Goal: Information Seeking & Learning: Learn about a topic

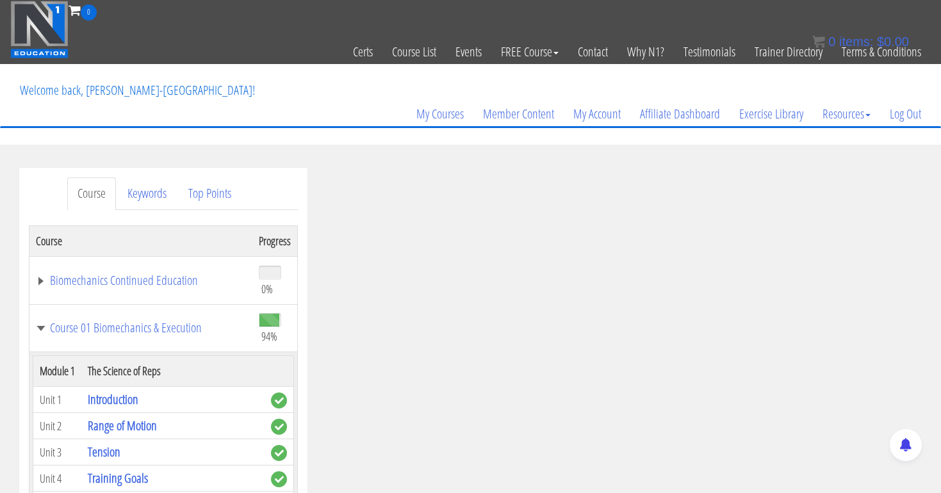
scroll to position [4086, 0]
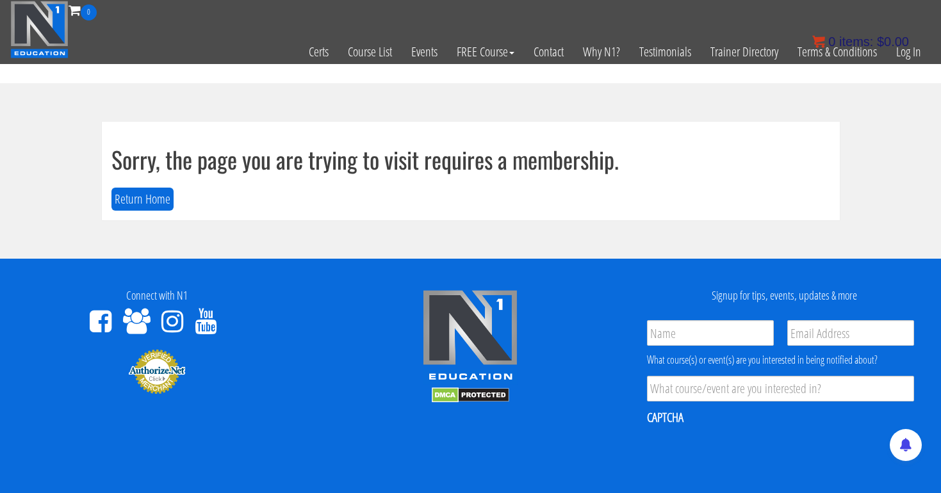
click at [905, 47] on bdi "$ 0.00" at bounding box center [893, 42] width 32 height 14
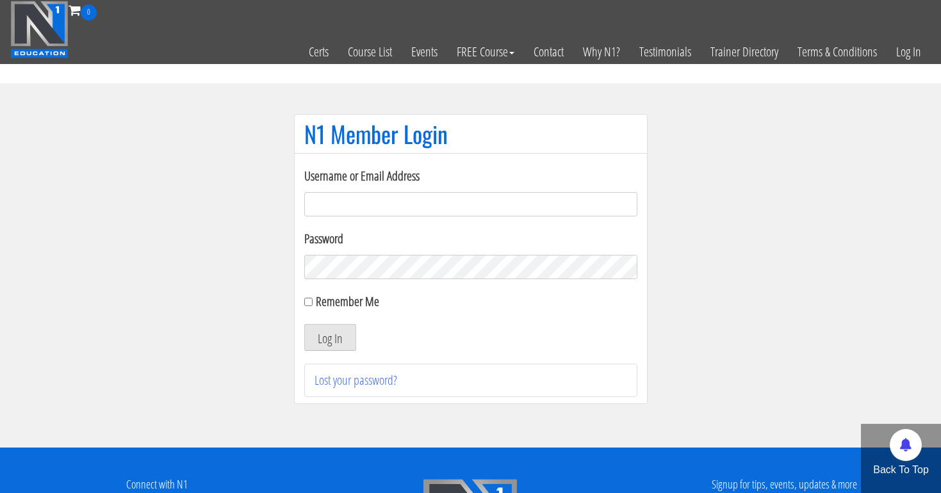
type input "[EMAIL_ADDRESS][DOMAIN_NAME]"
click at [329, 338] on button "Log In" at bounding box center [330, 337] width 52 height 27
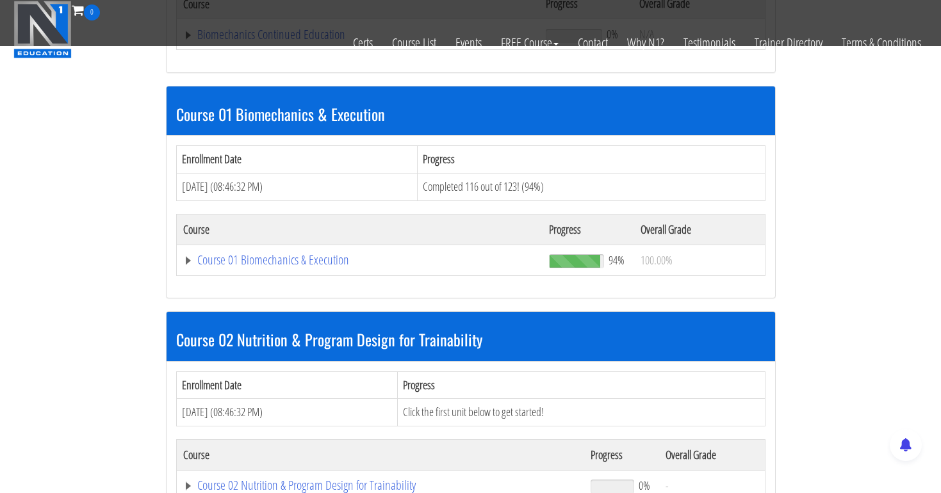
scroll to position [331, 0]
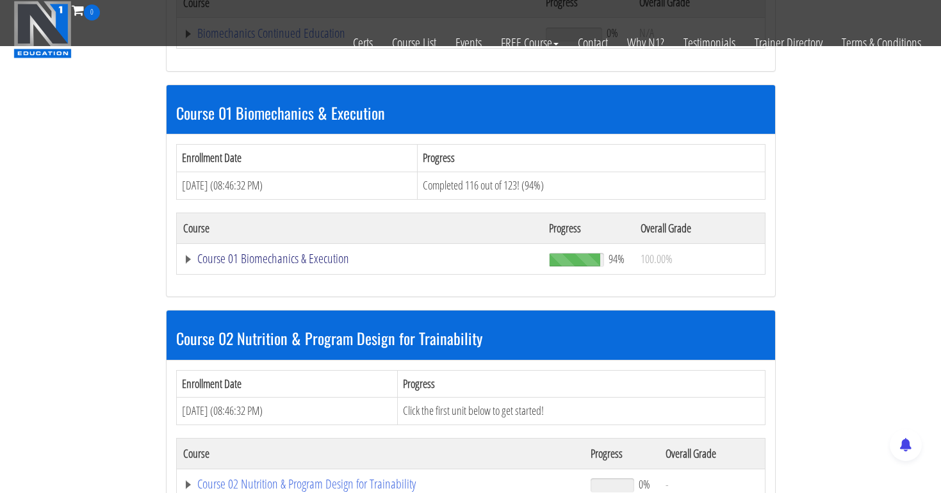
click at [327, 40] on link "Course 01 Biomechanics & Execution" at bounding box center [358, 33] width 350 height 13
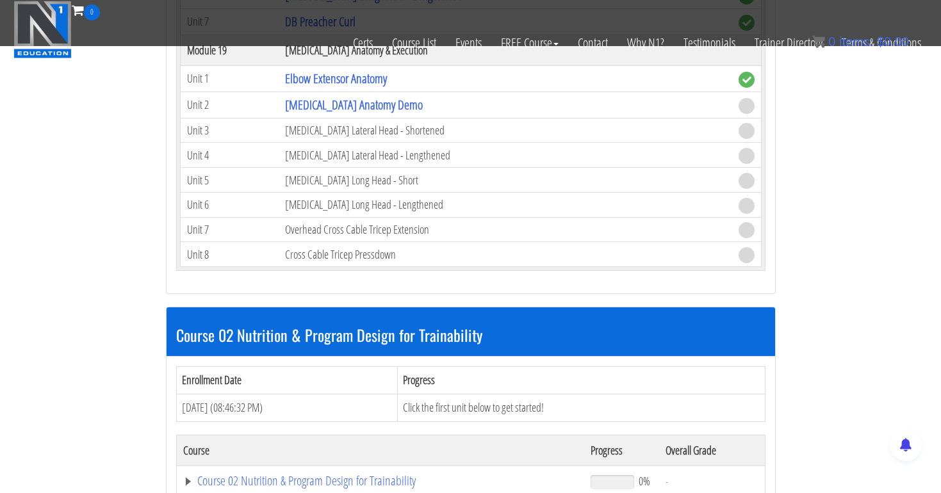
scroll to position [3904, 0]
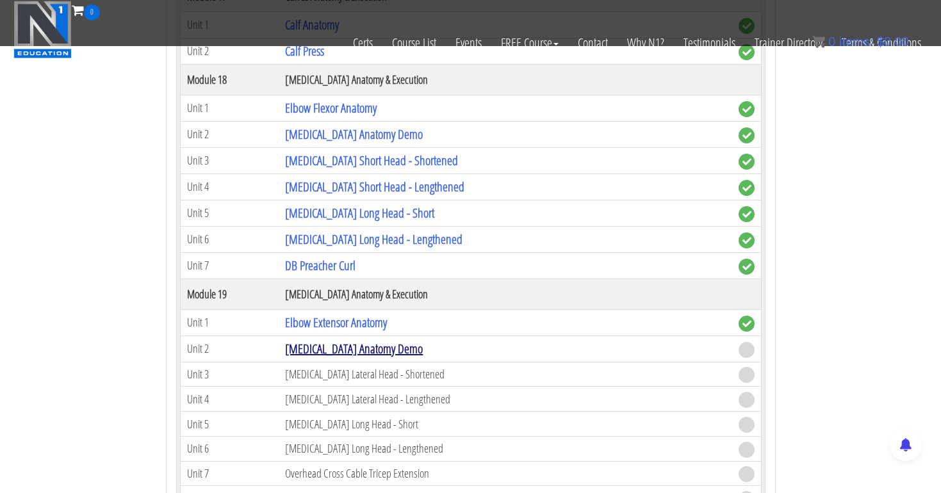
click at [365, 345] on link "[MEDICAL_DATA] Anatomy Demo" at bounding box center [354, 348] width 138 height 17
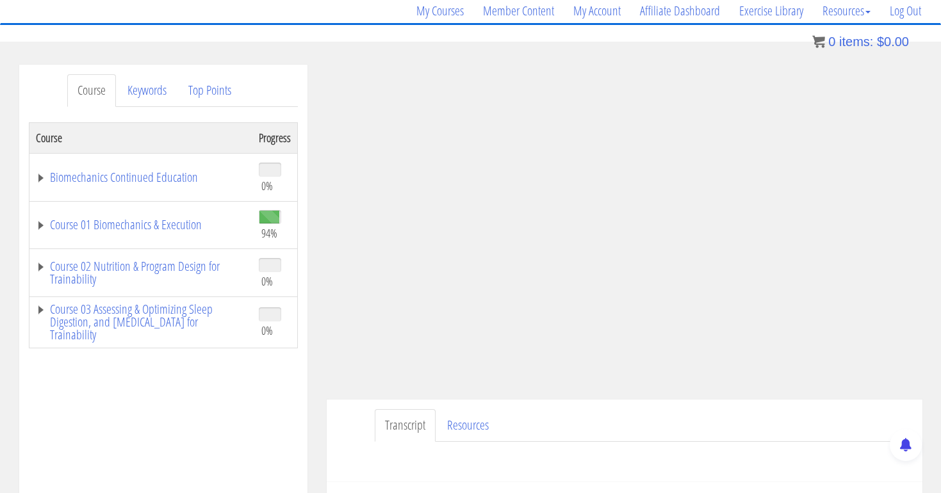
scroll to position [137, 0]
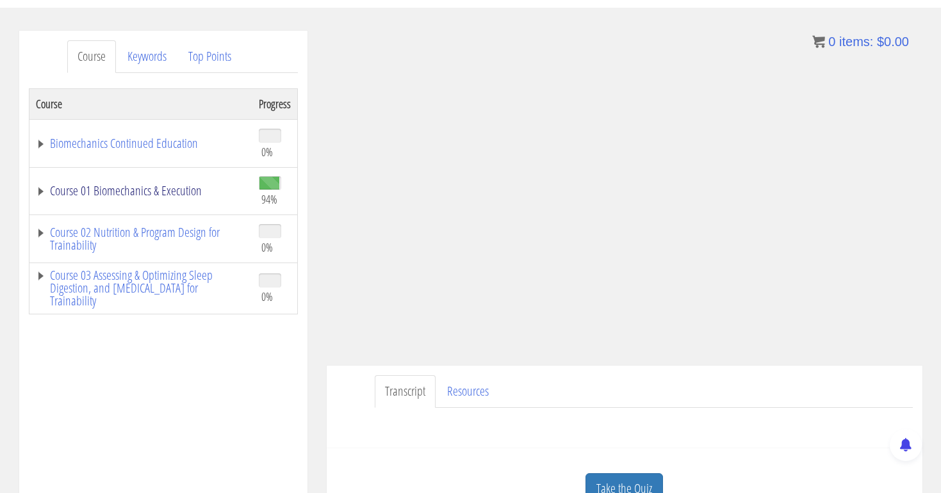
click at [104, 186] on link "Course 01 Biomechanics & Execution" at bounding box center [141, 190] width 210 height 13
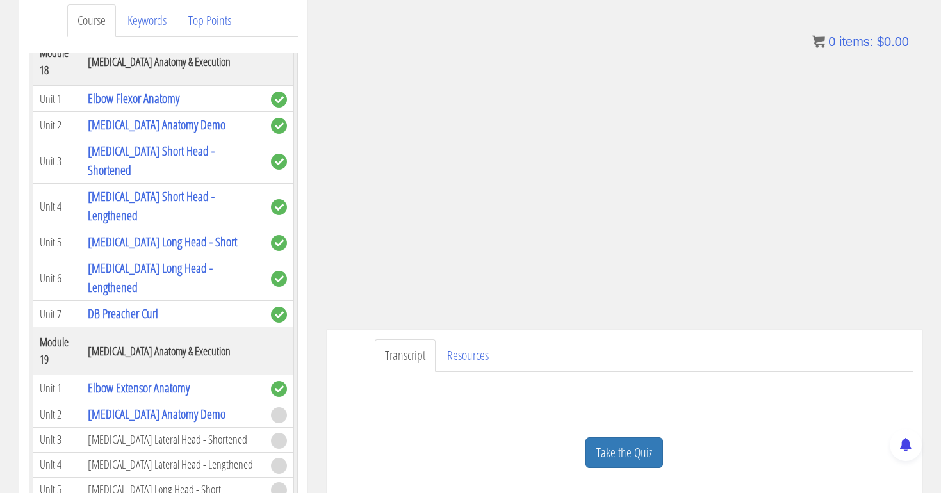
scroll to position [4077, 0]
click at [126, 250] on link "[MEDICAL_DATA] Long Head - Short" at bounding box center [162, 241] width 149 height 17
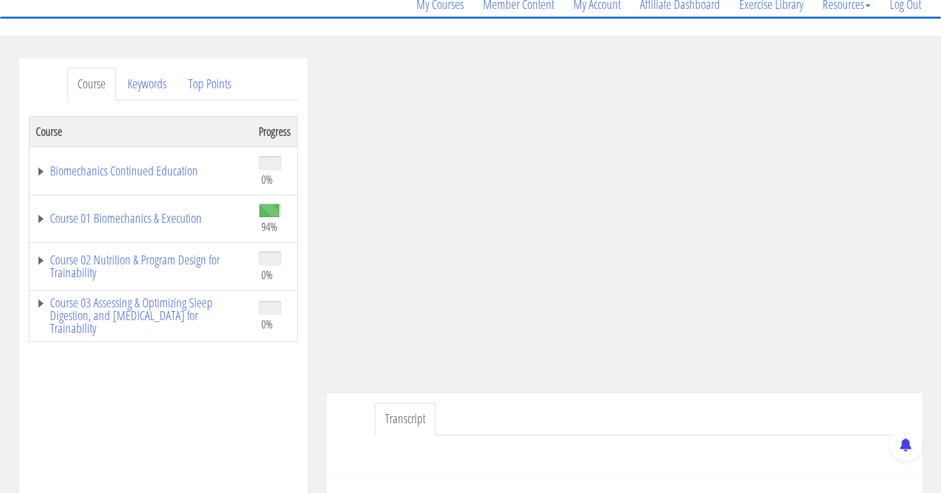
scroll to position [151, 0]
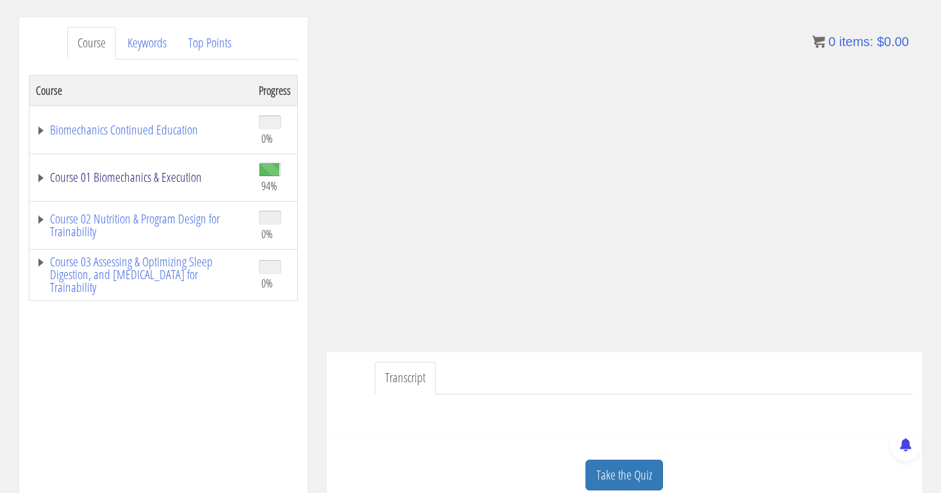
click at [172, 181] on link "Course 01 Biomechanics & Execution" at bounding box center [141, 177] width 210 height 13
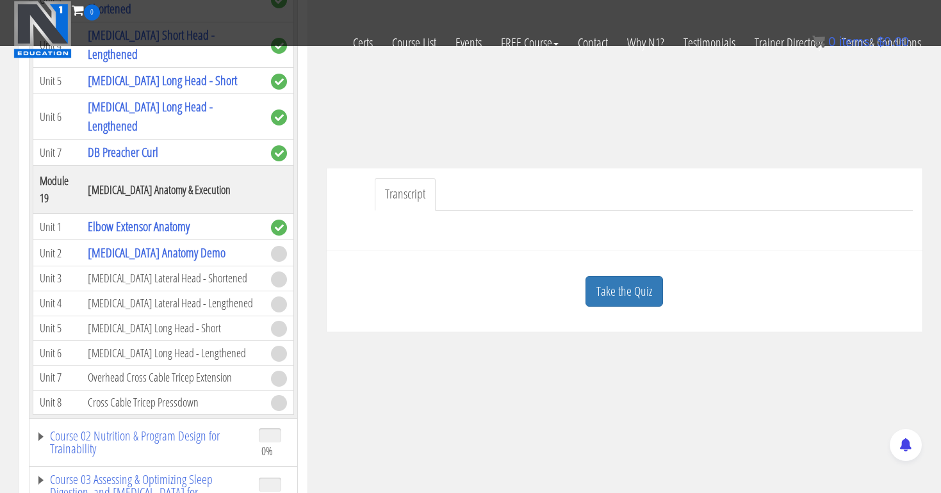
scroll to position [309, 0]
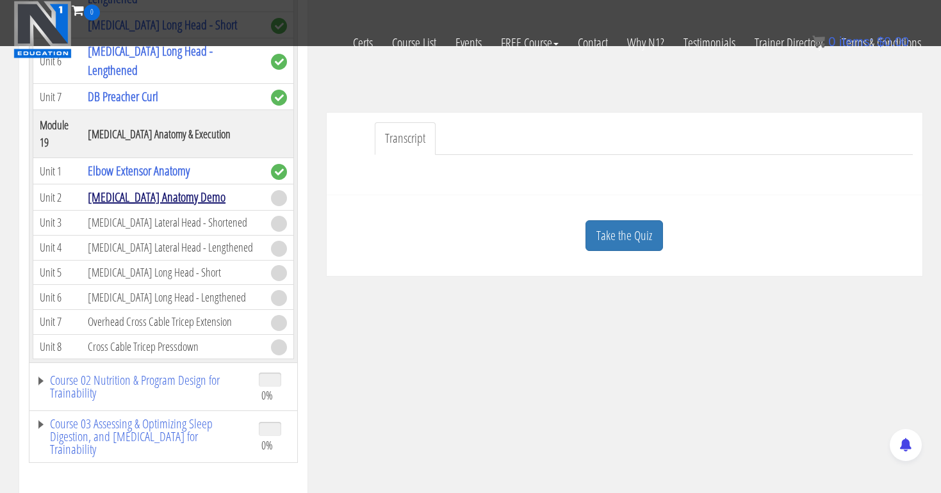
click at [147, 199] on link "[MEDICAL_DATA] Anatomy Demo" at bounding box center [157, 196] width 138 height 17
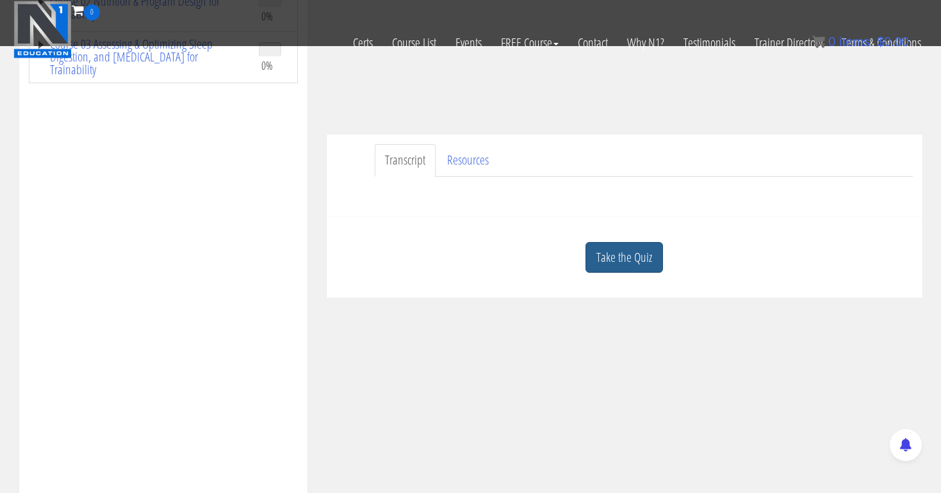
scroll to position [288, 0]
click at [618, 258] on link "Take the Quiz" at bounding box center [625, 257] width 78 height 31
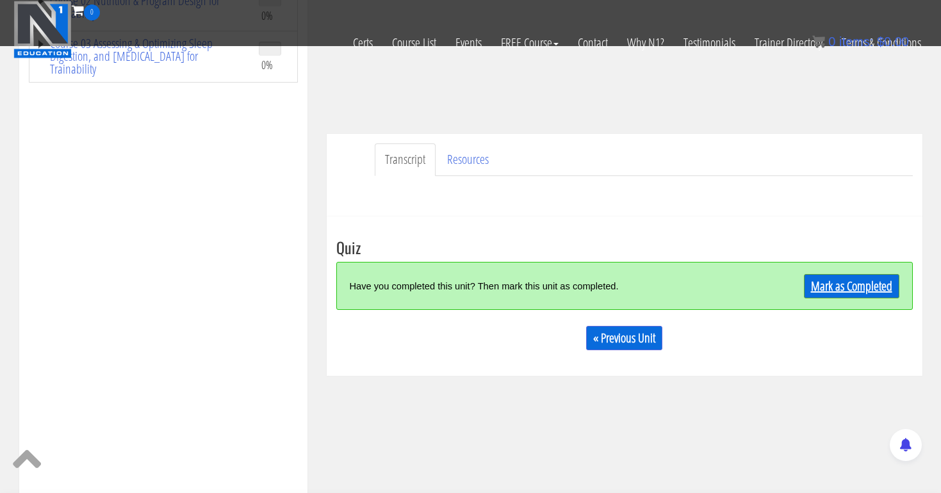
click at [846, 283] on link "Mark as Completed" at bounding box center [851, 286] width 95 height 24
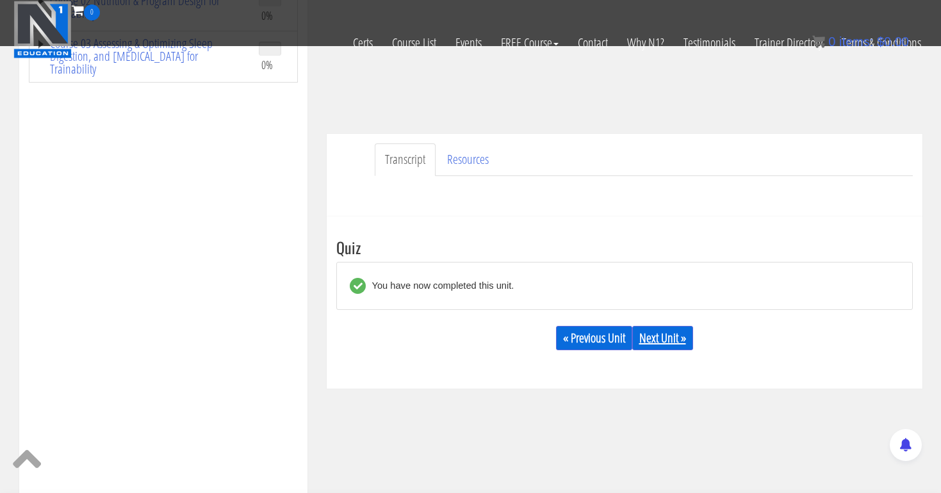
click at [675, 327] on link "Next Unit »" at bounding box center [662, 338] width 61 height 24
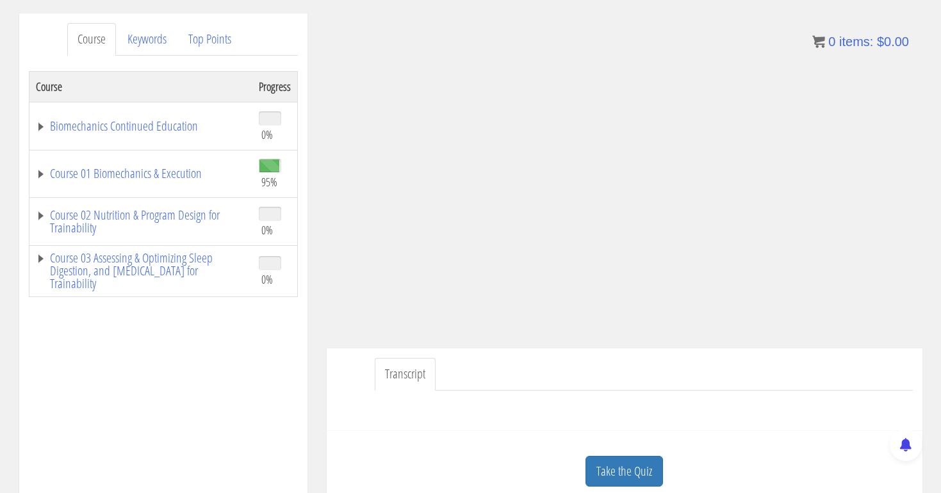
scroll to position [159, 0]
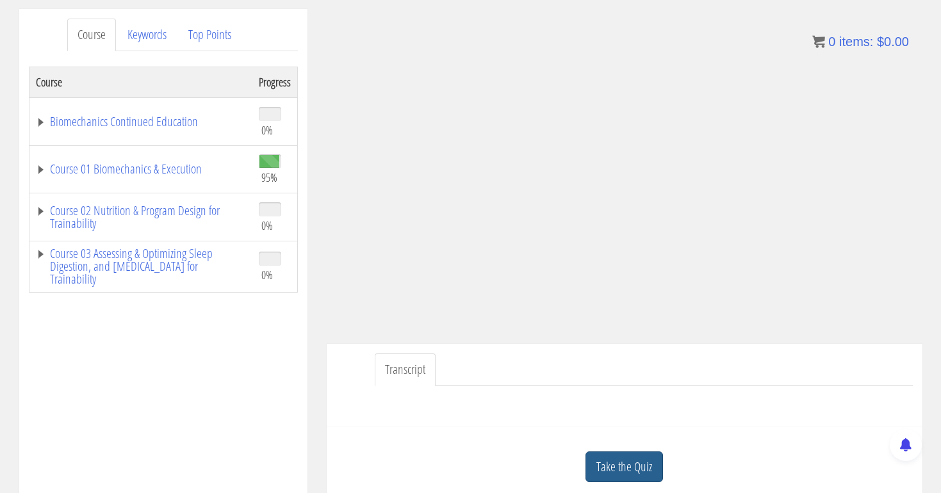
click at [619, 454] on link "Take the Quiz" at bounding box center [625, 467] width 78 height 31
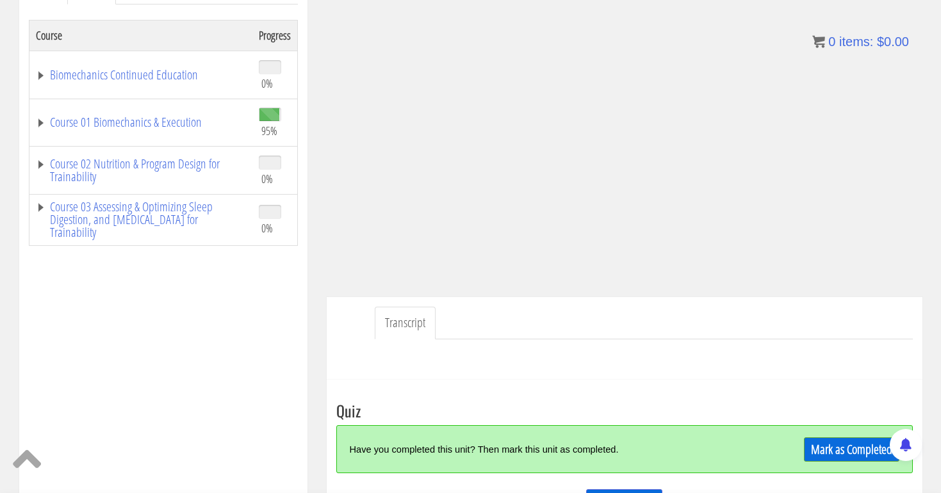
scroll to position [227, 0]
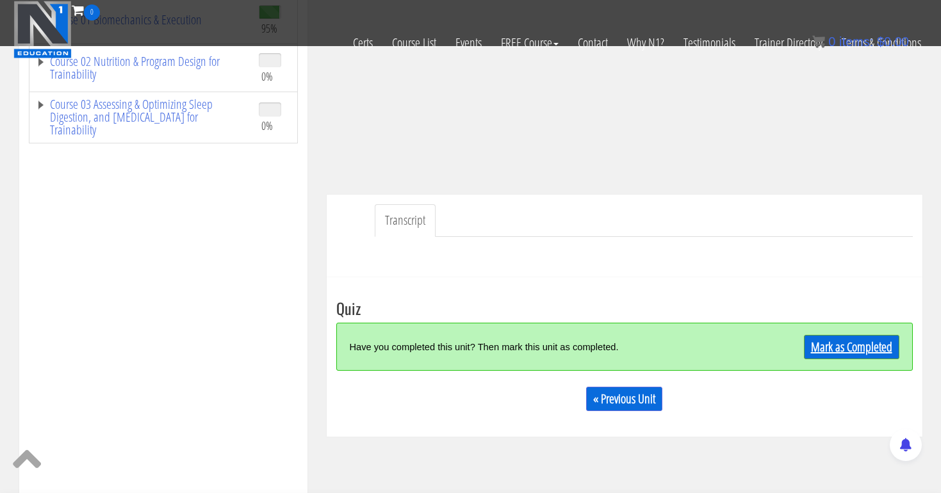
click at [841, 350] on link "Mark as Completed" at bounding box center [851, 347] width 95 height 24
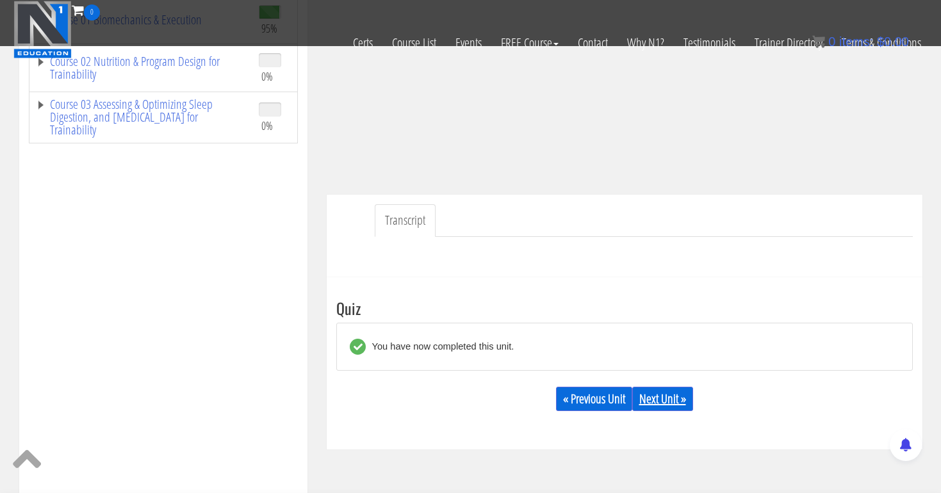
click at [659, 397] on link "Next Unit »" at bounding box center [662, 399] width 61 height 24
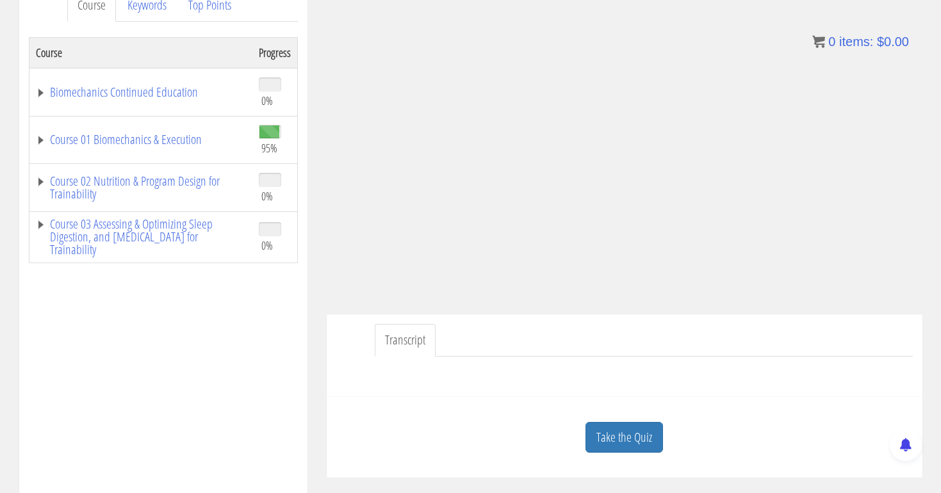
scroll to position [190, 0]
click at [139, 140] on link "Course 01 Biomechanics & Execution" at bounding box center [141, 138] width 210 height 13
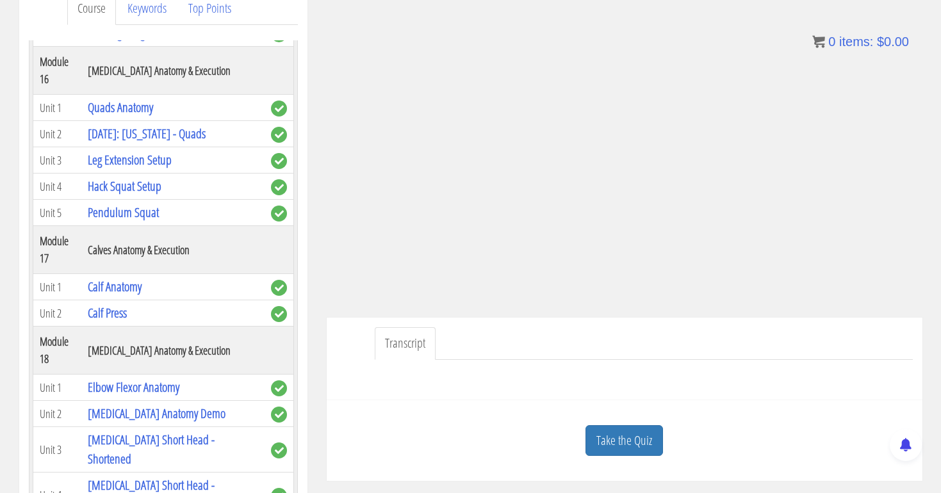
scroll to position [186, 0]
click at [630, 432] on link "Take the Quiz" at bounding box center [625, 440] width 78 height 31
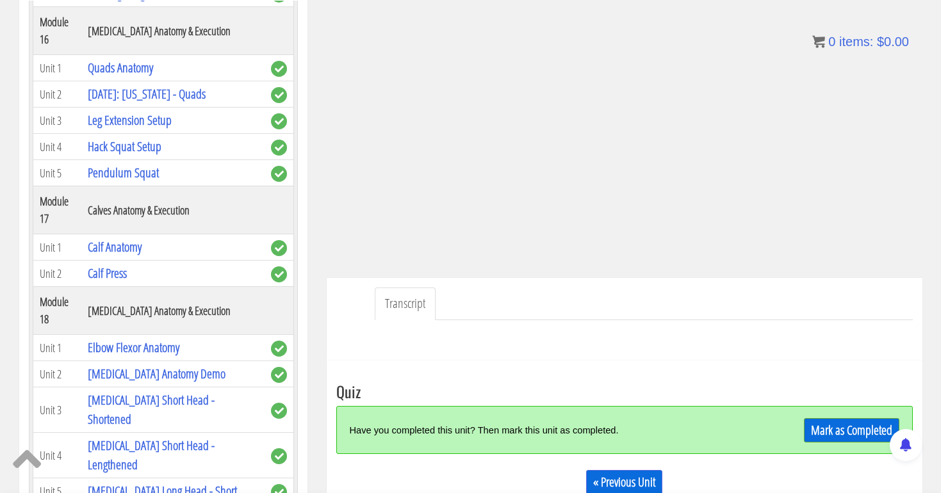
scroll to position [236, 0]
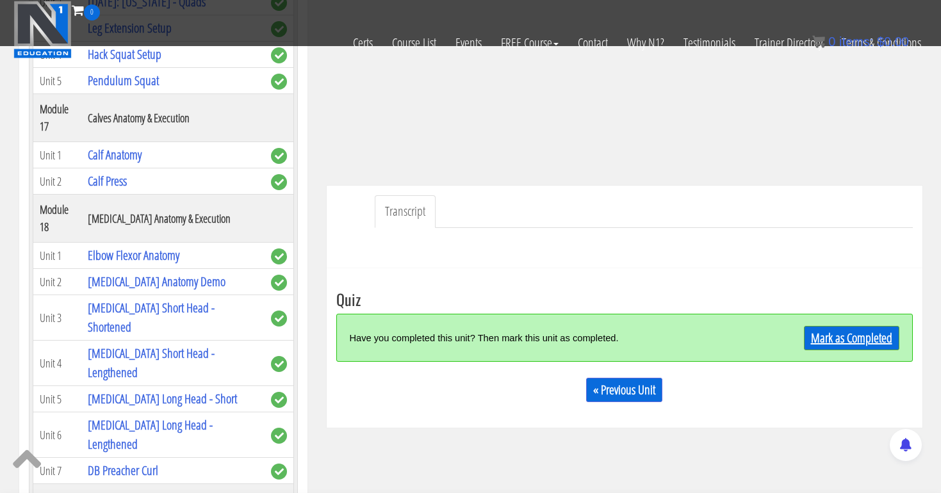
click at [847, 340] on link "Mark as Completed" at bounding box center [851, 338] width 95 height 24
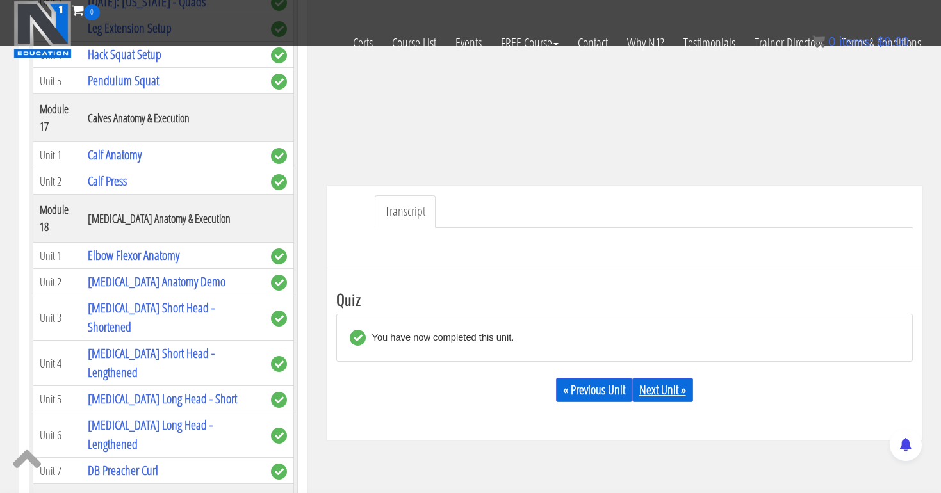
click at [664, 393] on link "Next Unit »" at bounding box center [662, 390] width 61 height 24
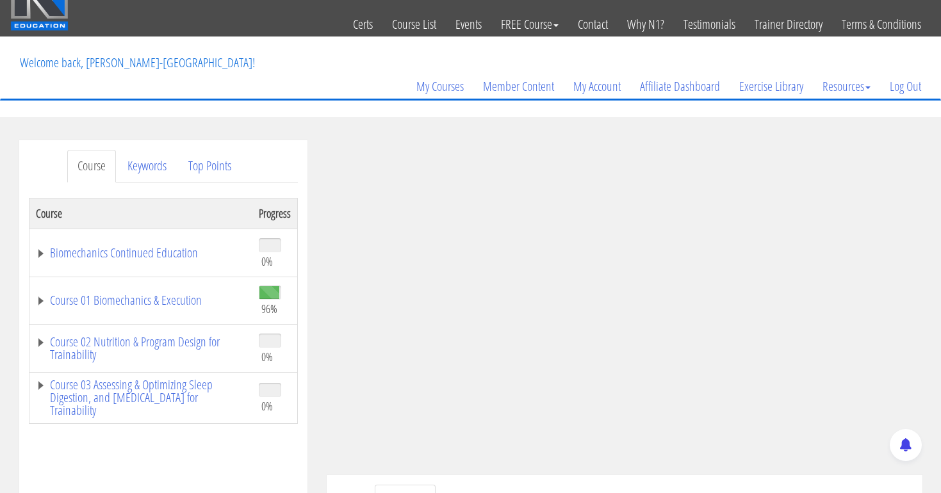
scroll to position [45, 0]
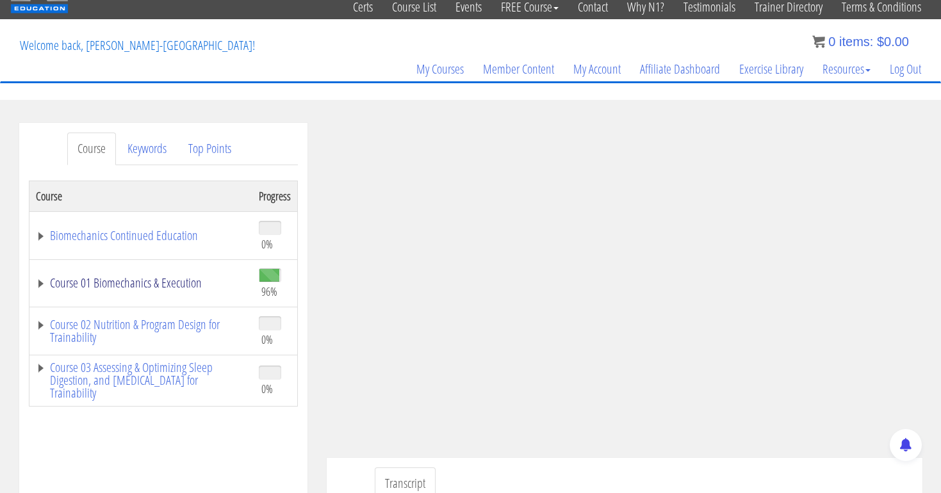
click at [210, 285] on link "Course 01 Biomechanics & Execution" at bounding box center [141, 283] width 210 height 13
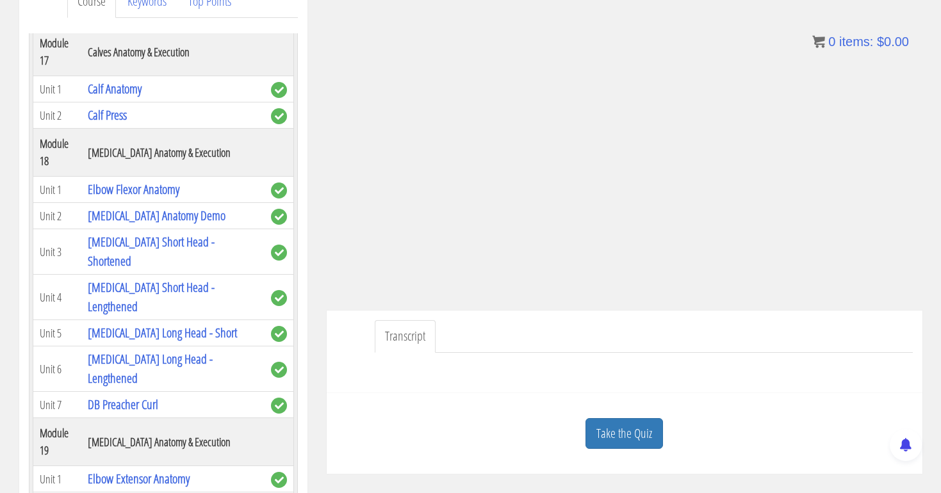
scroll to position [192, 0]
click at [634, 434] on link "Take the Quiz" at bounding box center [625, 434] width 78 height 31
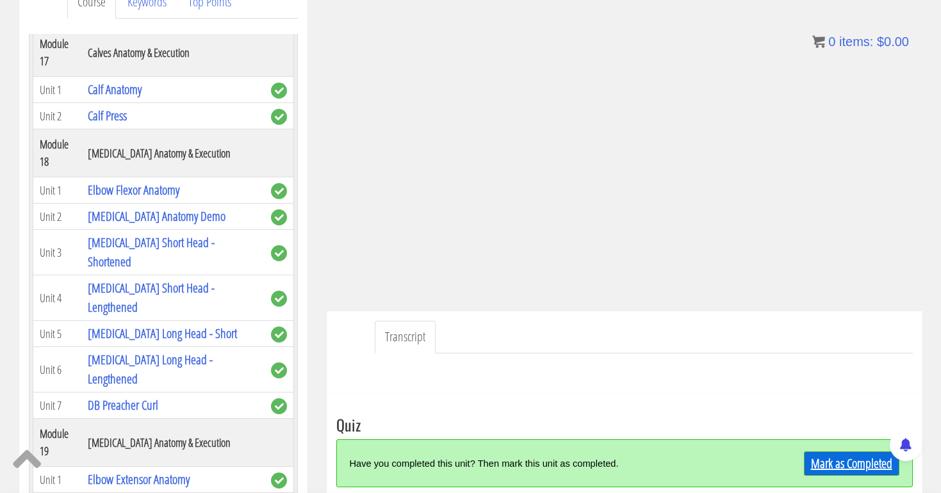
click at [825, 457] on link "Mark as Completed" at bounding box center [851, 464] width 95 height 24
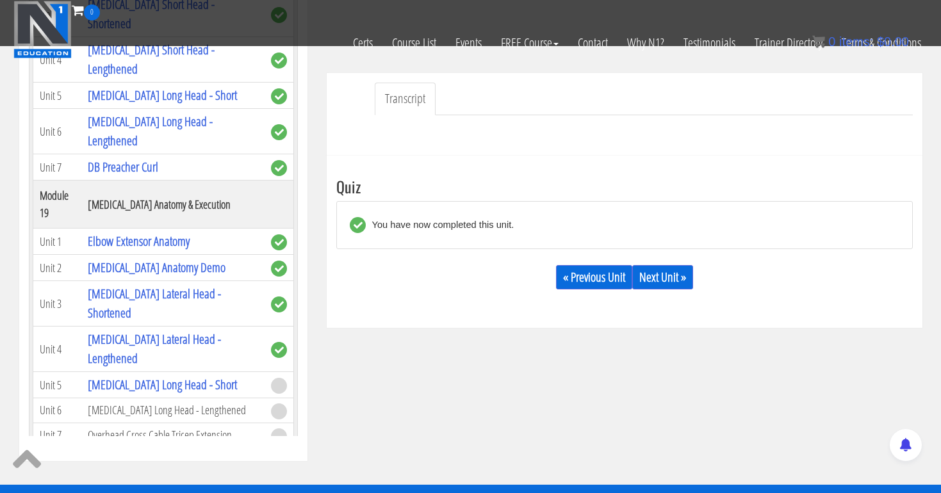
scroll to position [356, 0]
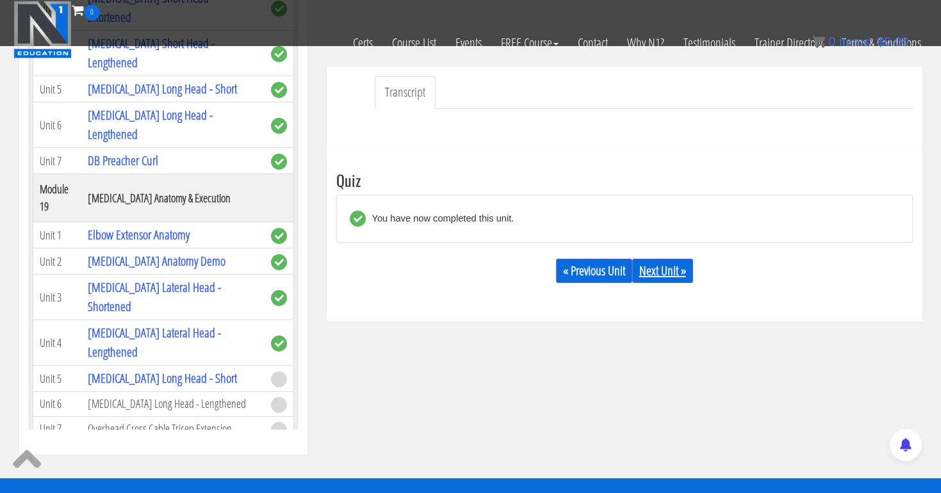
click at [671, 275] on link "Next Unit »" at bounding box center [662, 271] width 61 height 24
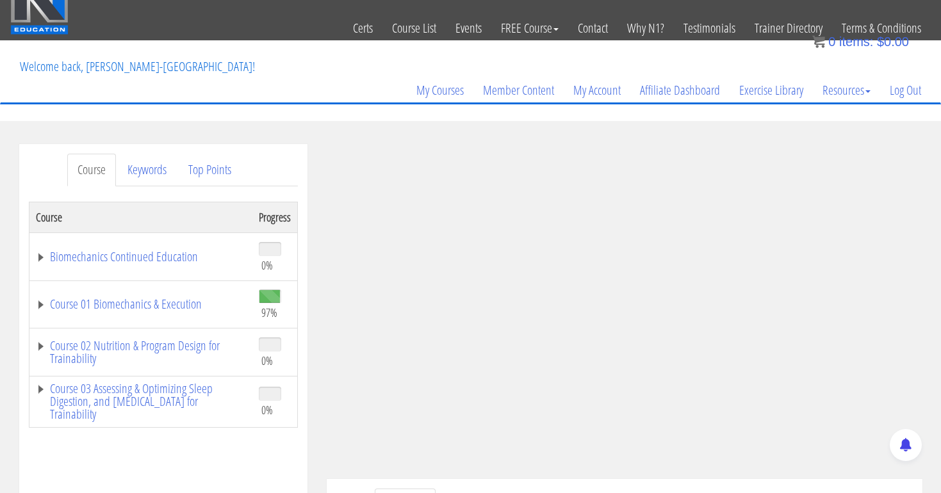
scroll to position [38, 0]
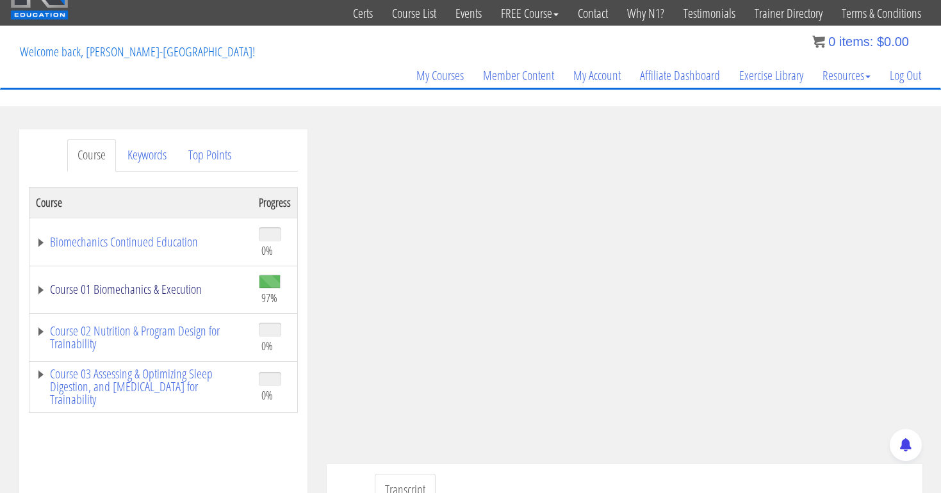
click at [198, 286] on link "Course 01 Biomechanics & Execution" at bounding box center [141, 289] width 210 height 13
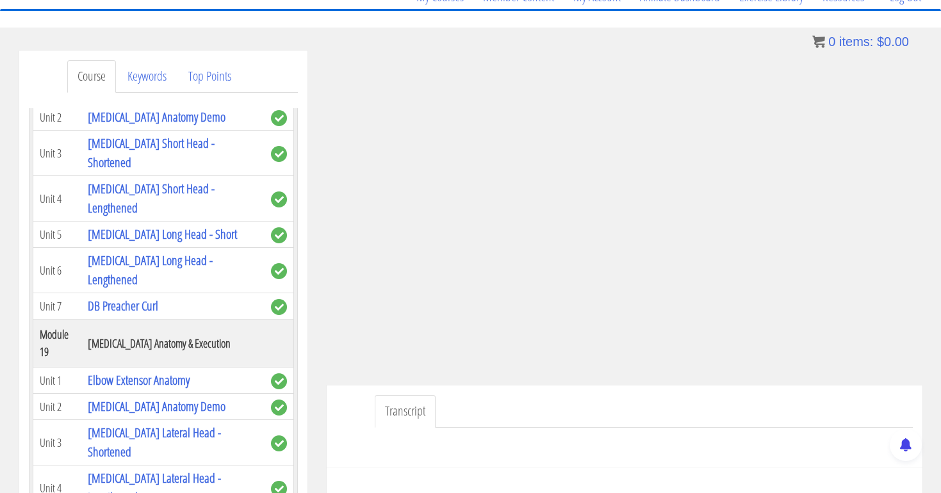
scroll to position [143, 0]
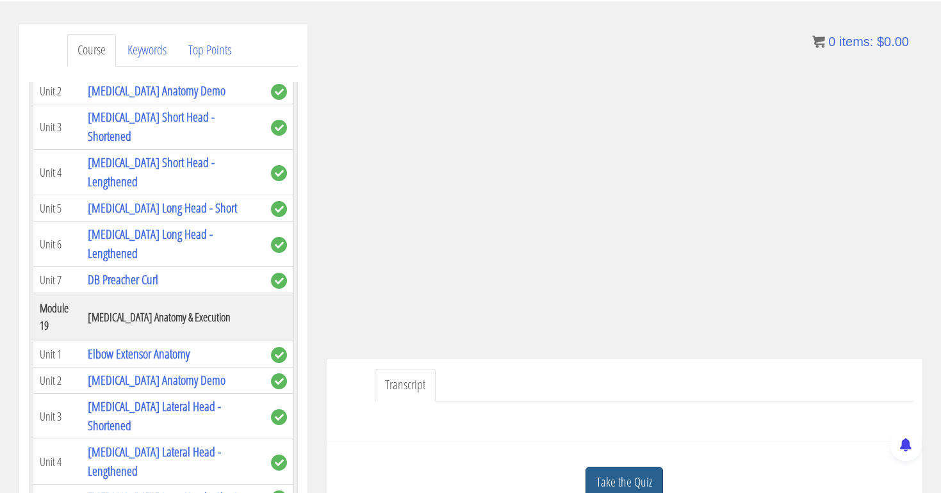
click at [644, 482] on link "Take the Quiz" at bounding box center [625, 482] width 78 height 31
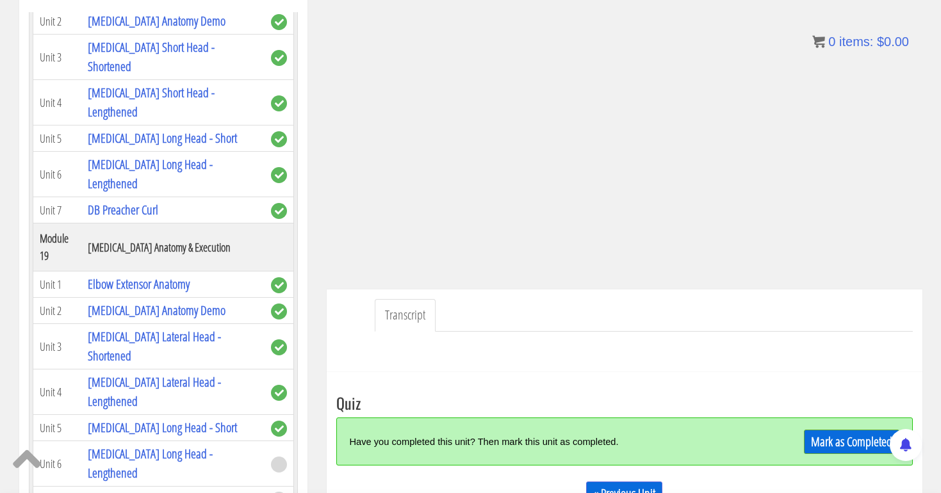
scroll to position [223, 0]
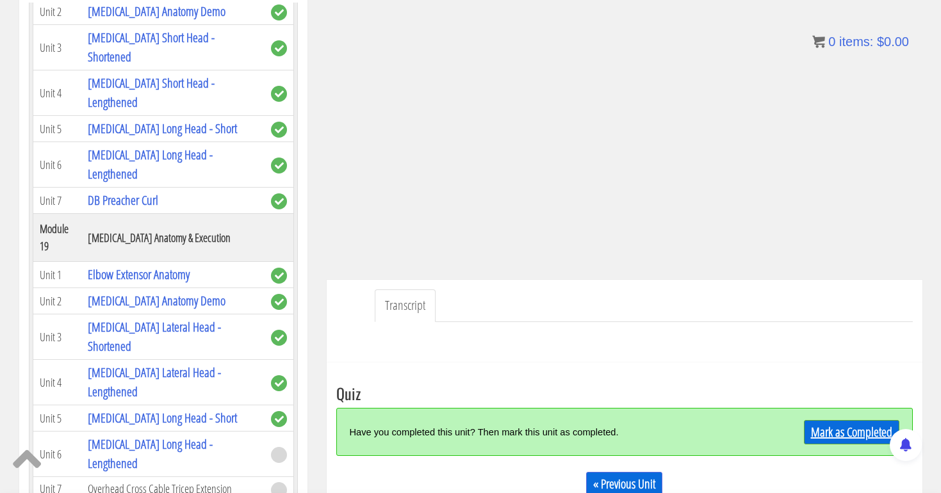
click at [837, 428] on link "Mark as Completed" at bounding box center [851, 432] width 95 height 24
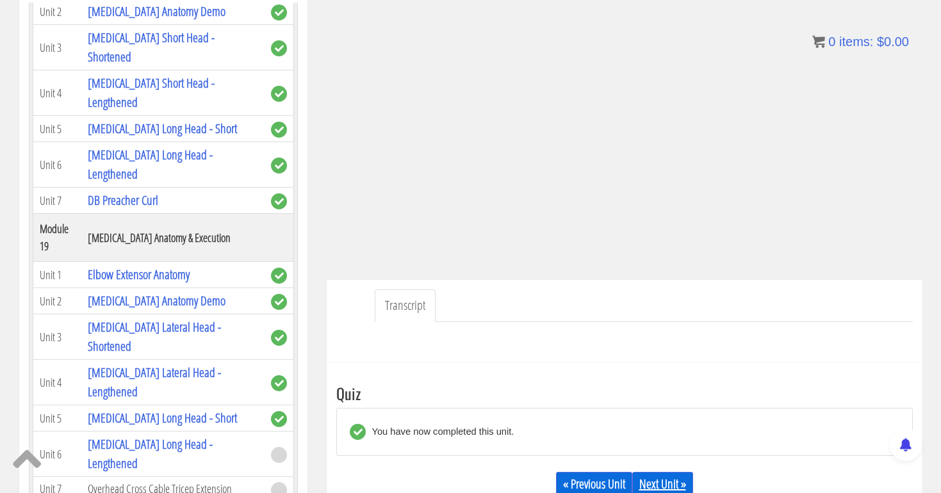
click at [677, 478] on link "Next Unit »" at bounding box center [662, 484] width 61 height 24
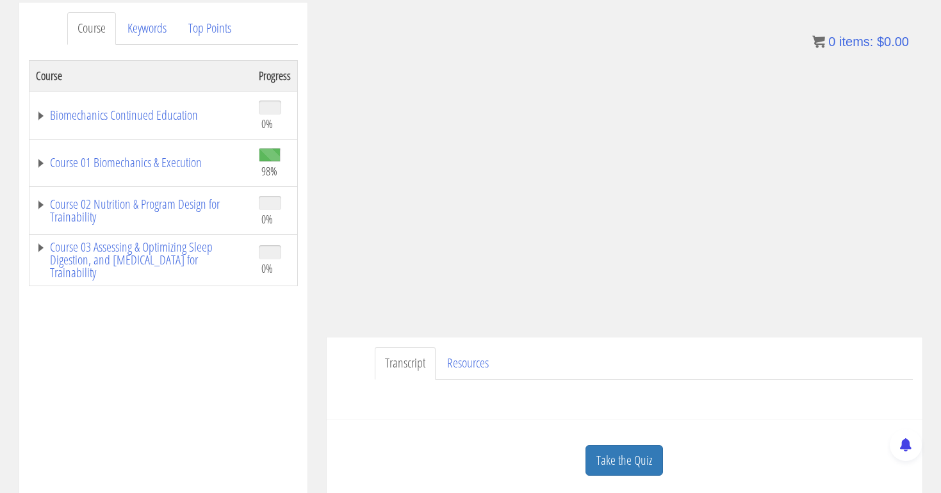
scroll to position [173, 0]
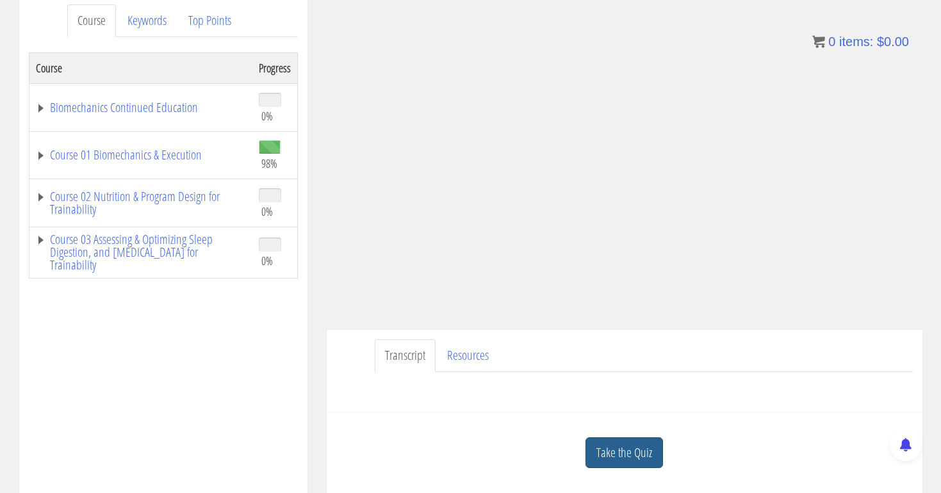
click at [609, 451] on link "Take the Quiz" at bounding box center [625, 453] width 78 height 31
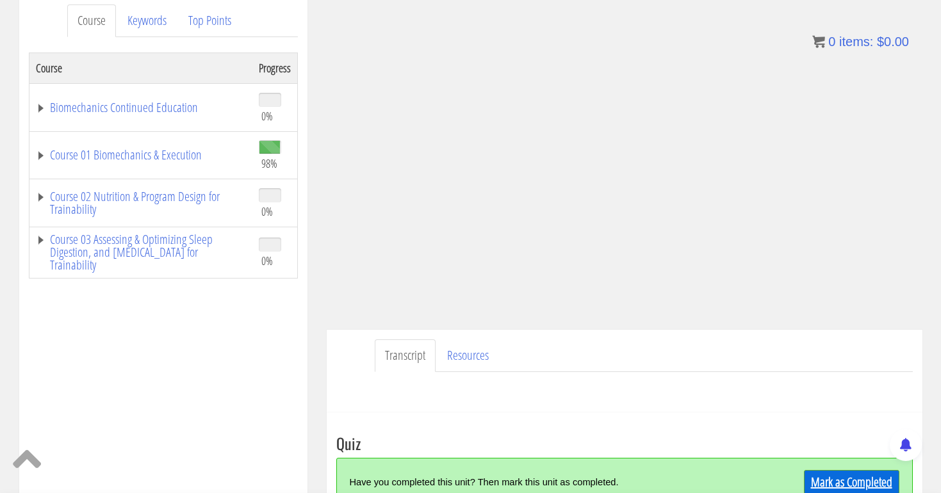
click at [839, 480] on link "Mark as Completed" at bounding box center [851, 482] width 95 height 24
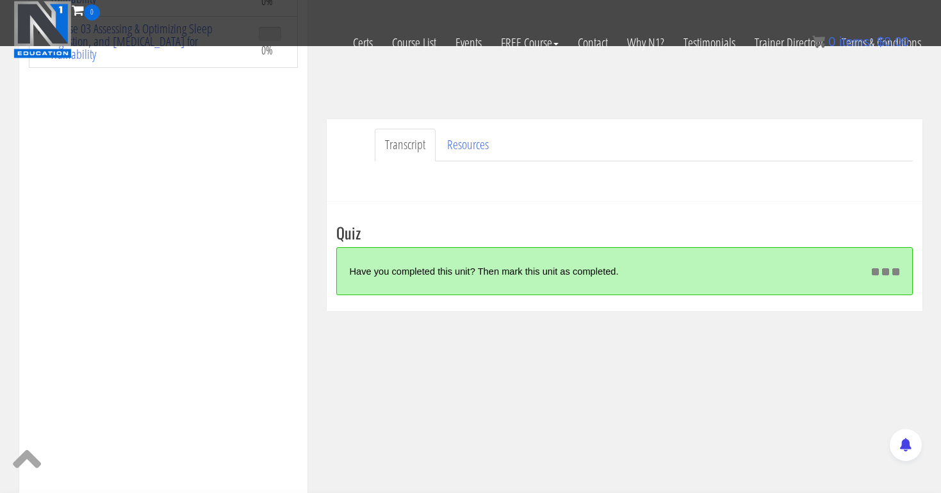
scroll to position [306, 0]
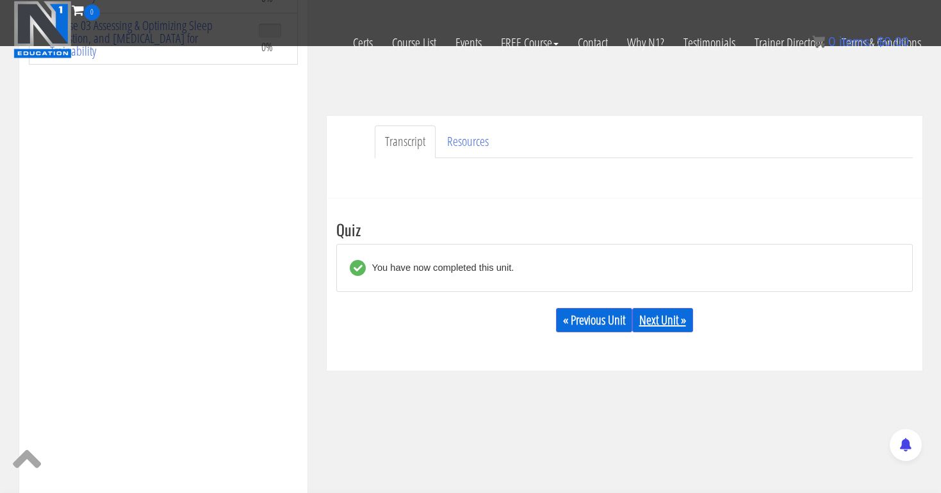
click at [664, 318] on link "Next Unit »" at bounding box center [662, 320] width 61 height 24
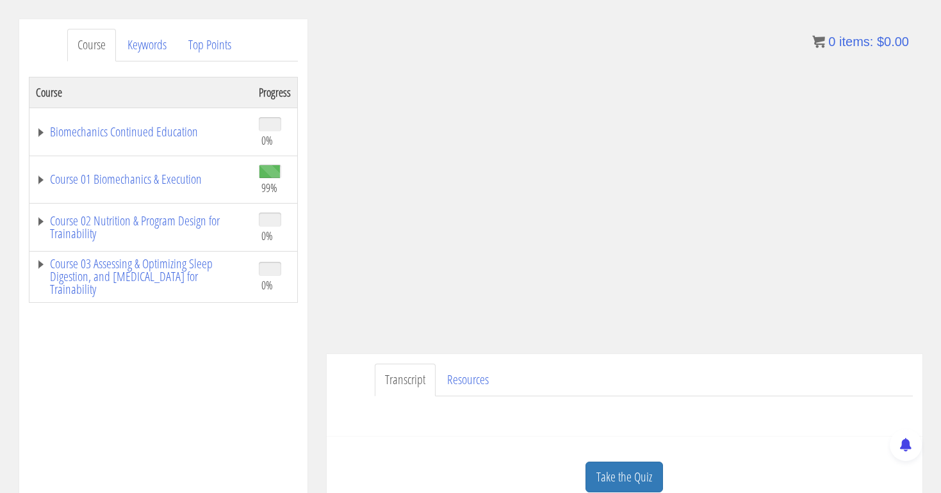
scroll to position [164, 0]
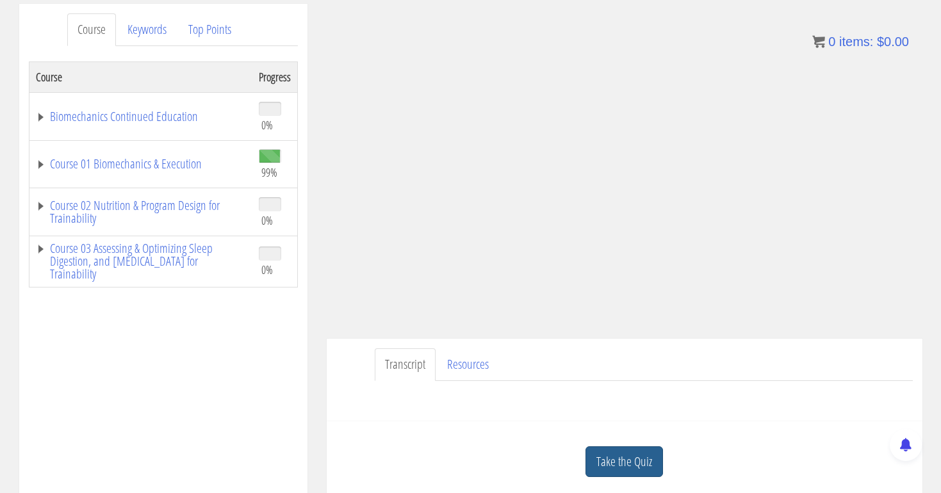
click at [606, 455] on link "Take the Quiz" at bounding box center [625, 462] width 78 height 31
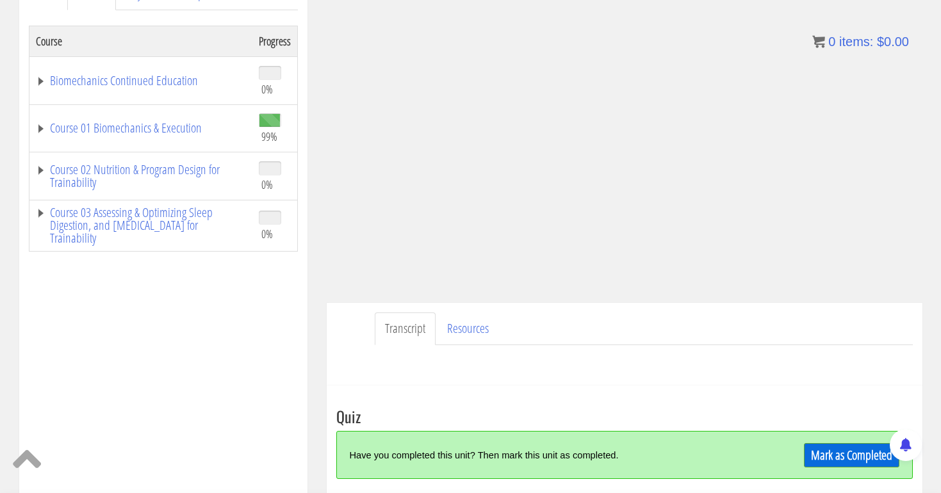
scroll to position [223, 0]
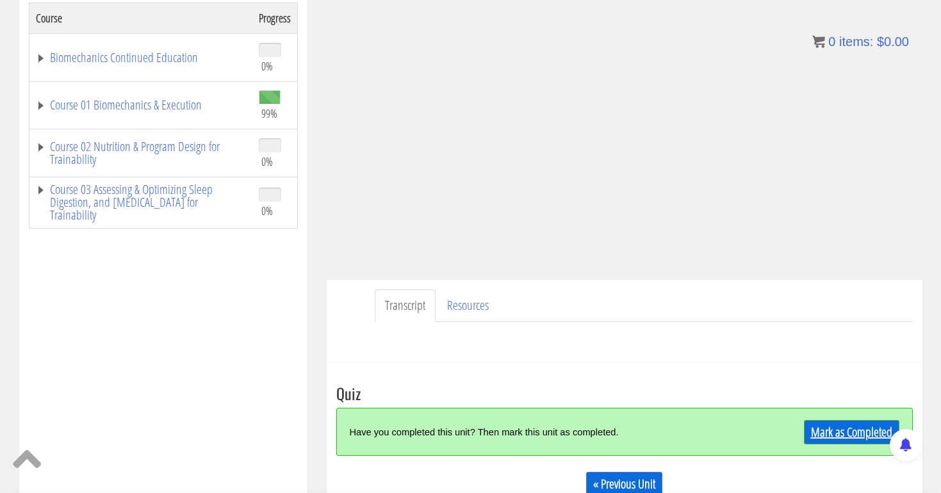
click at [824, 427] on link "Mark as Completed" at bounding box center [851, 432] width 95 height 24
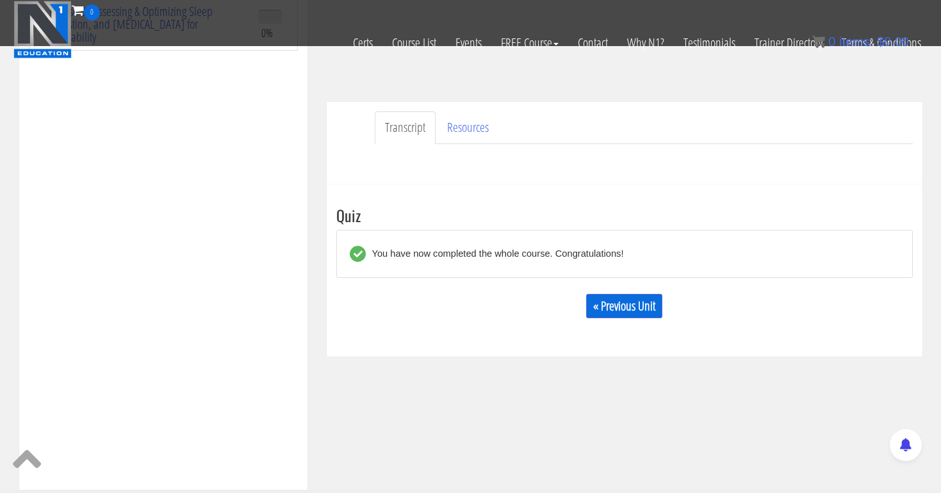
scroll to position [366, 0]
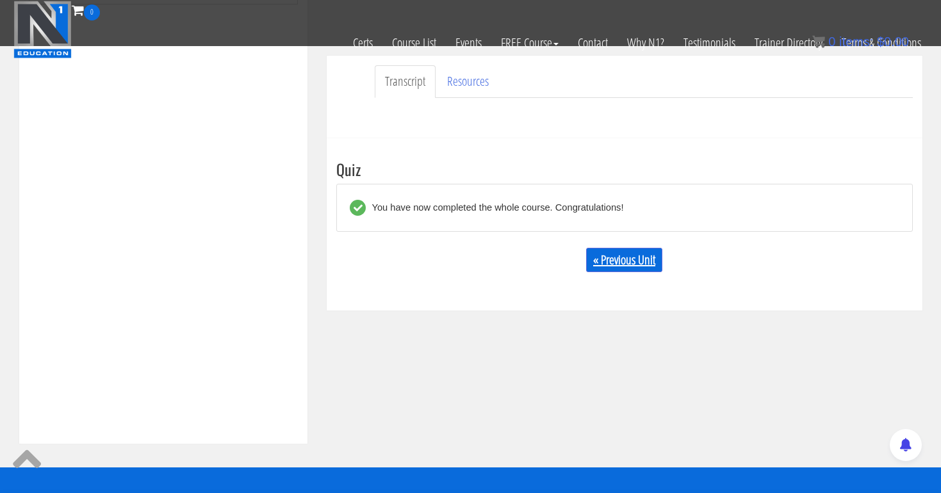
click at [635, 261] on link "« Previous Unit" at bounding box center [624, 260] width 76 height 24
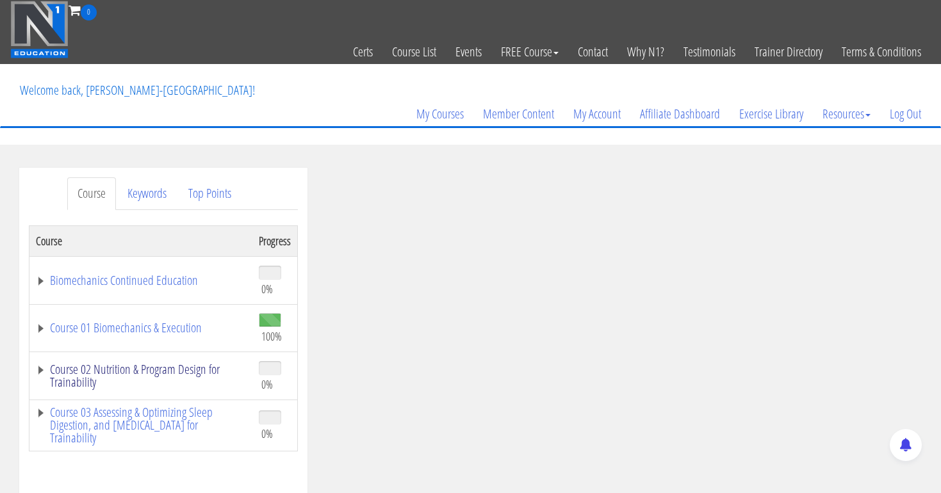
click at [122, 370] on link "Course 02 Nutrition & Program Design for Trainability" at bounding box center [141, 376] width 210 height 26
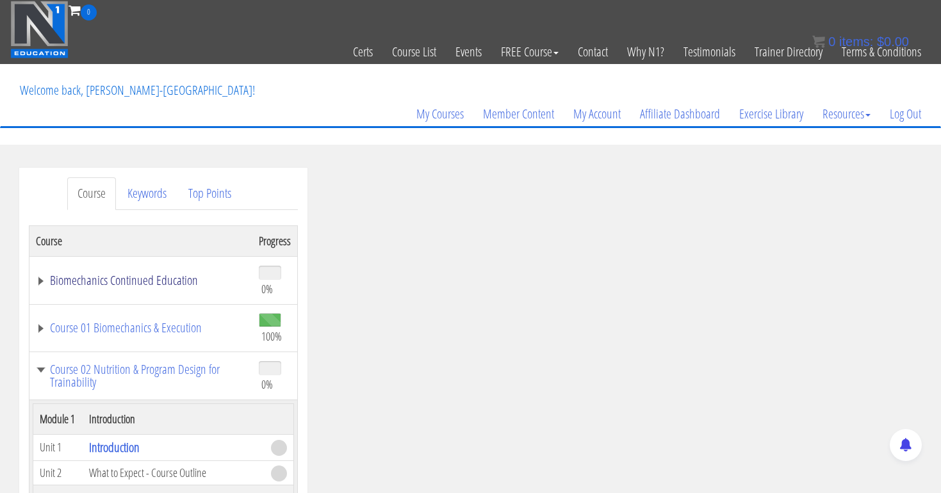
click at [122, 285] on link "Biomechanics Continued Education" at bounding box center [141, 280] width 210 height 13
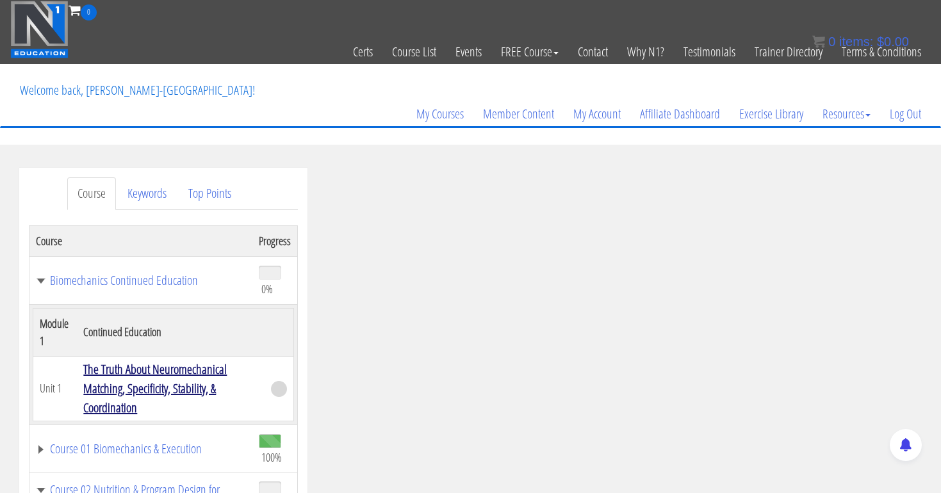
click at [119, 370] on link "The Truth About Neuromechanical Matching, Specificity, Stability, & Coordination" at bounding box center [154, 389] width 143 height 56
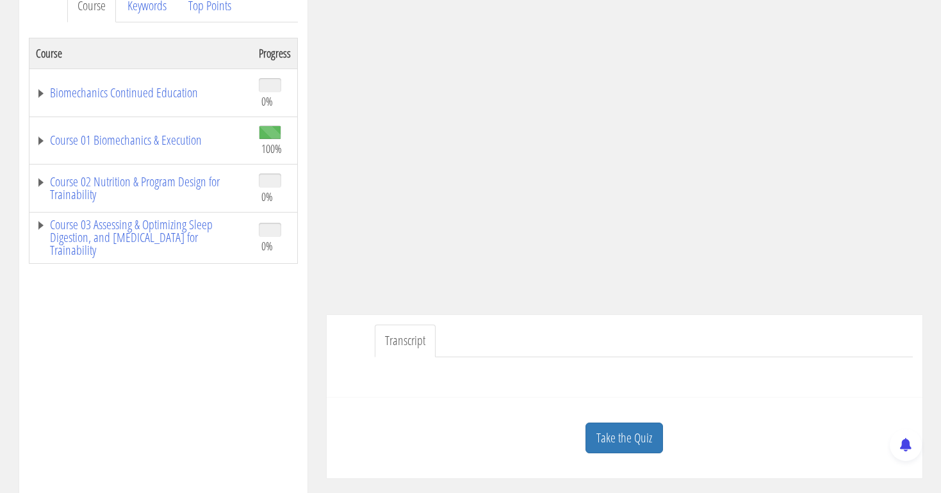
scroll to position [188, 0]
click at [176, 184] on link "Course 02 Nutrition & Program Design for Trainability" at bounding box center [141, 188] width 210 height 26
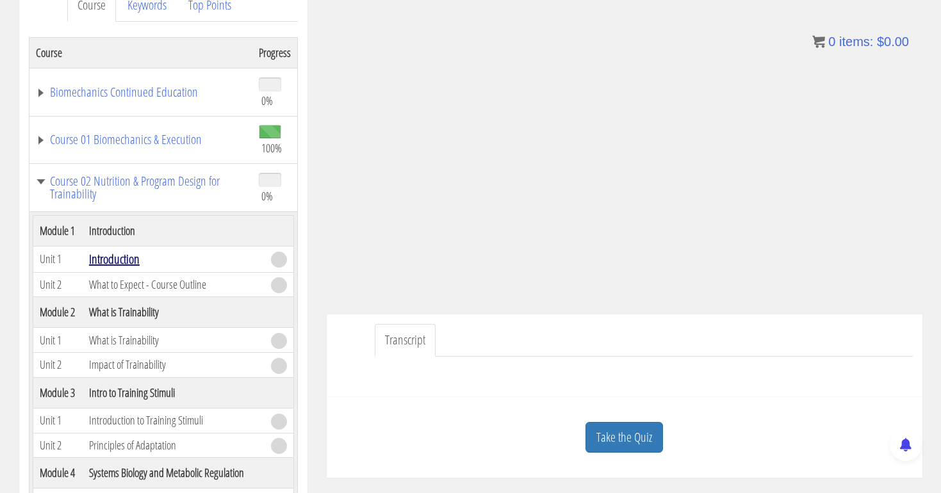
click at [118, 268] on link "Introduction" at bounding box center [114, 258] width 51 height 17
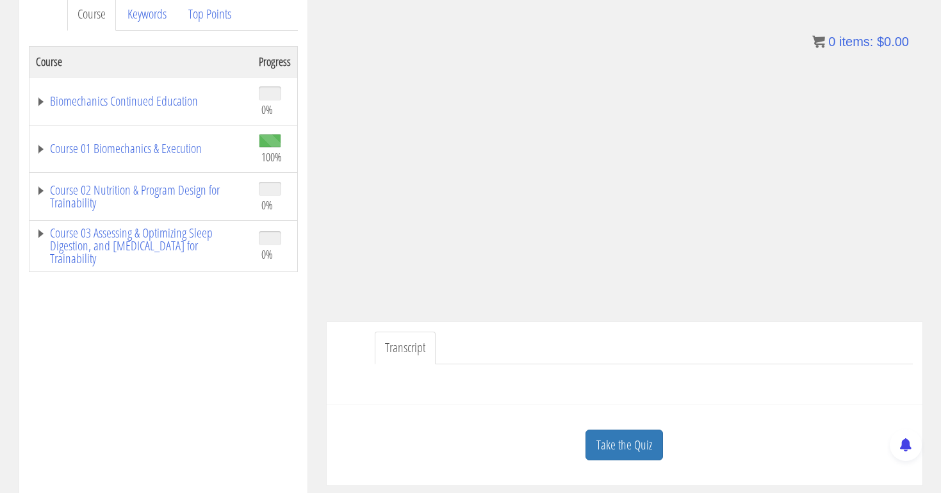
scroll to position [173, 0]
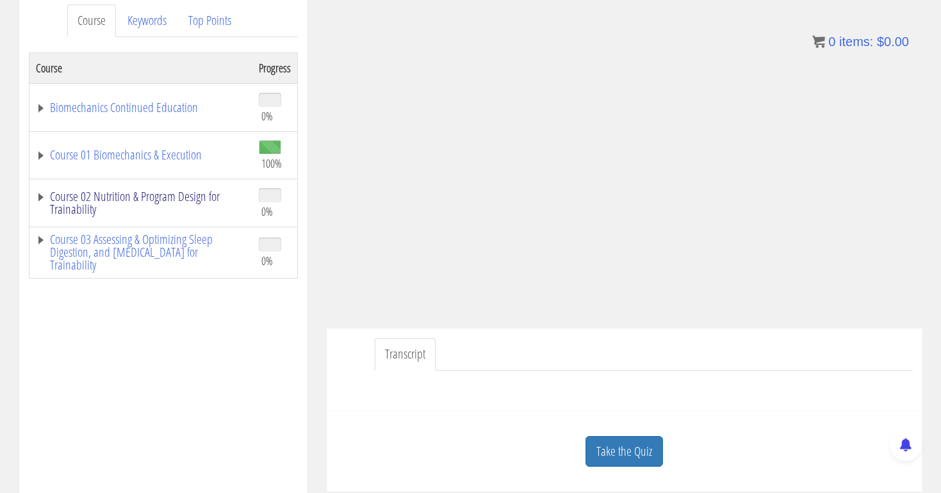
click at [140, 192] on link "Course 02 Nutrition & Program Design for Trainability" at bounding box center [141, 203] width 210 height 26
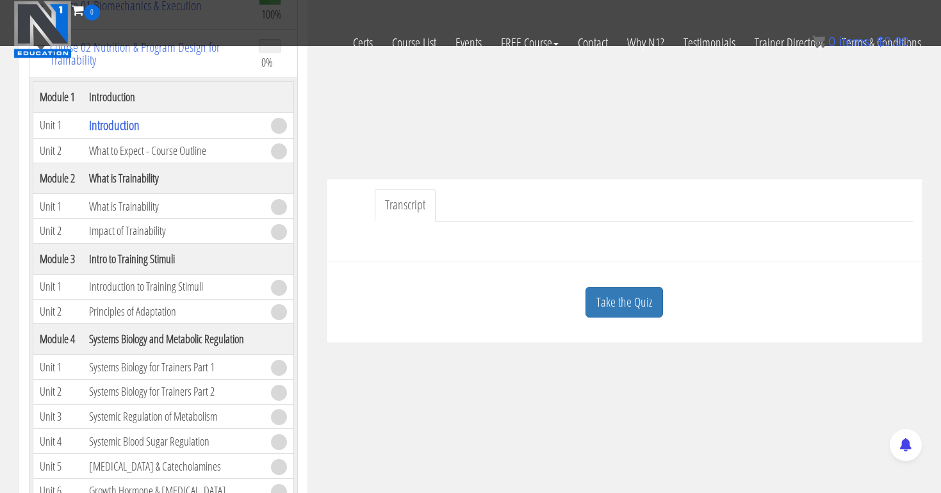
scroll to position [254, 0]
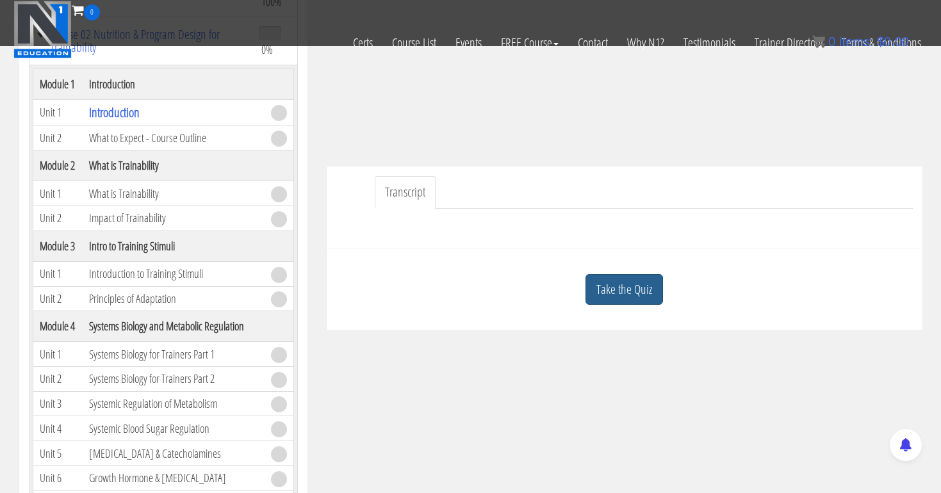
click at [633, 295] on link "Take the Quiz" at bounding box center [625, 289] width 78 height 31
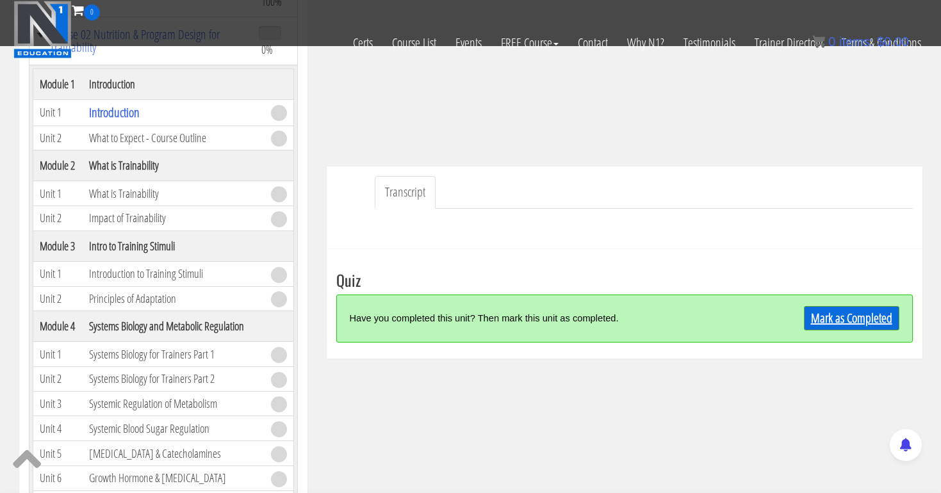
click at [821, 310] on link "Mark as Completed" at bounding box center [851, 318] width 95 height 24
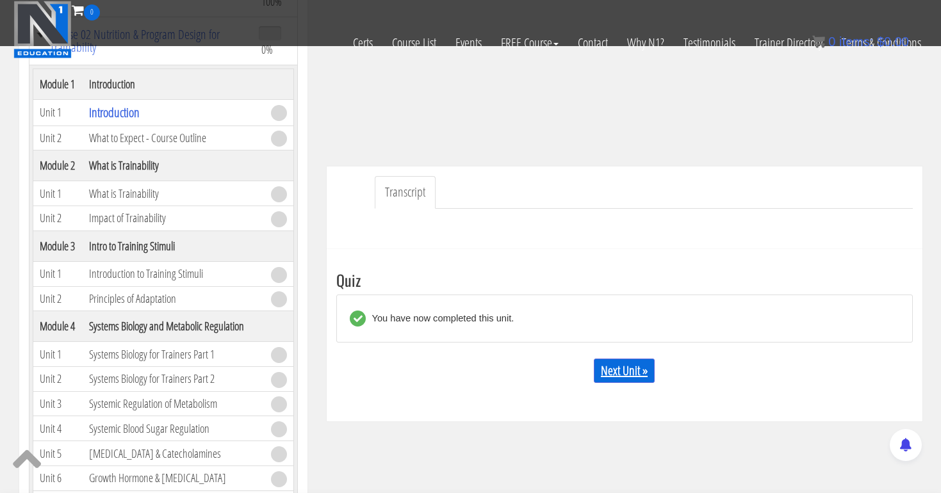
click at [621, 370] on link "Next Unit »" at bounding box center [624, 371] width 61 height 24
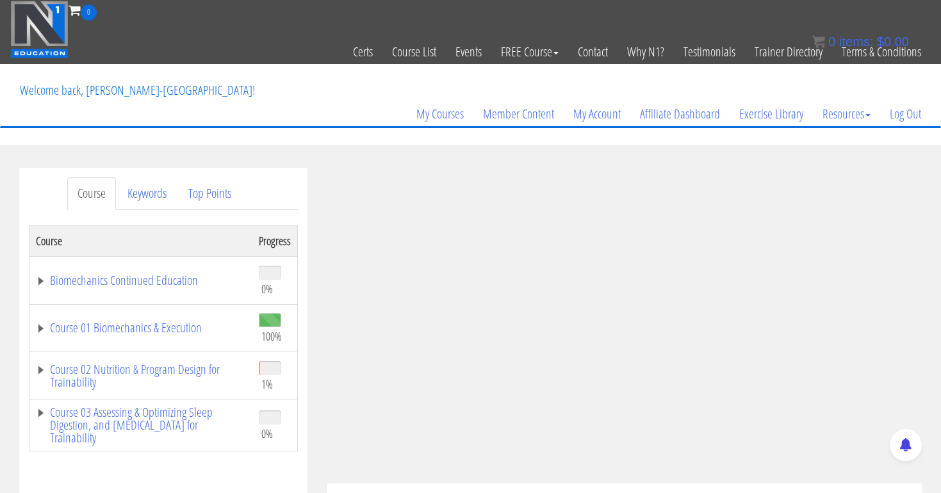
scroll to position [31, 0]
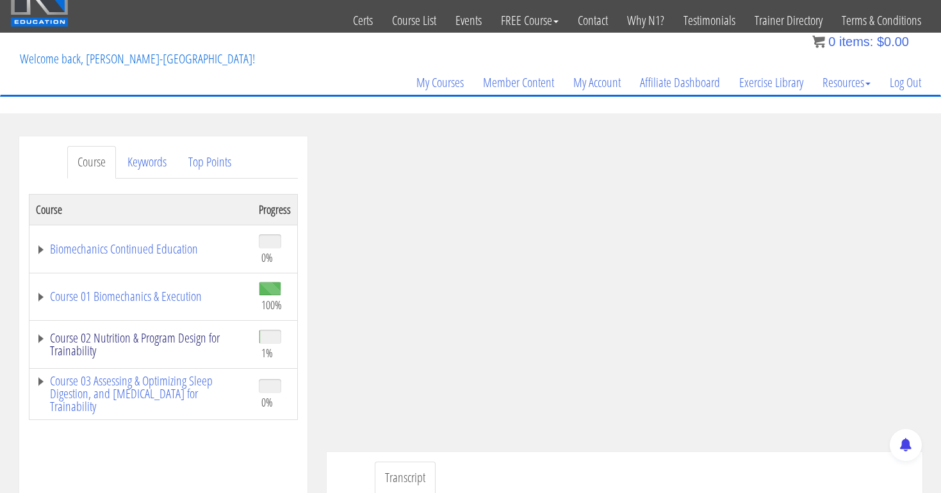
click at [175, 340] on link "Course 02 Nutrition & Program Design for Trainability" at bounding box center [141, 345] width 210 height 26
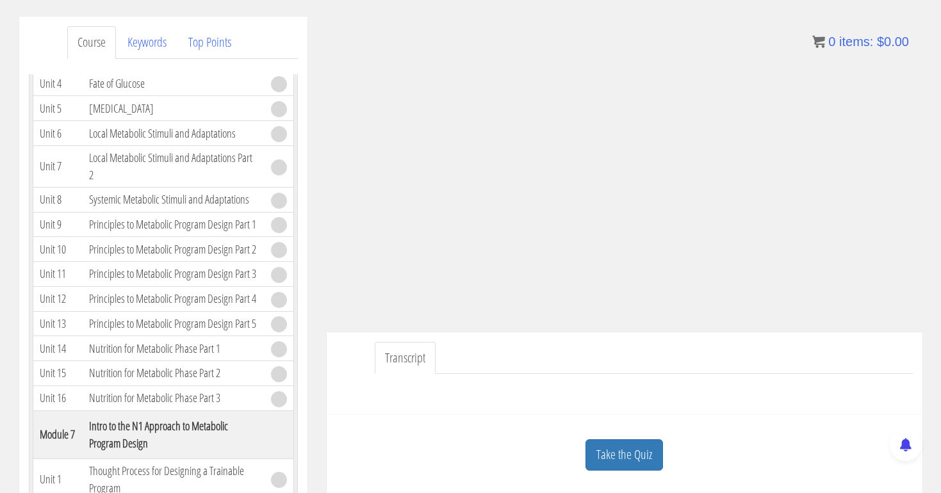
scroll to position [158, 0]
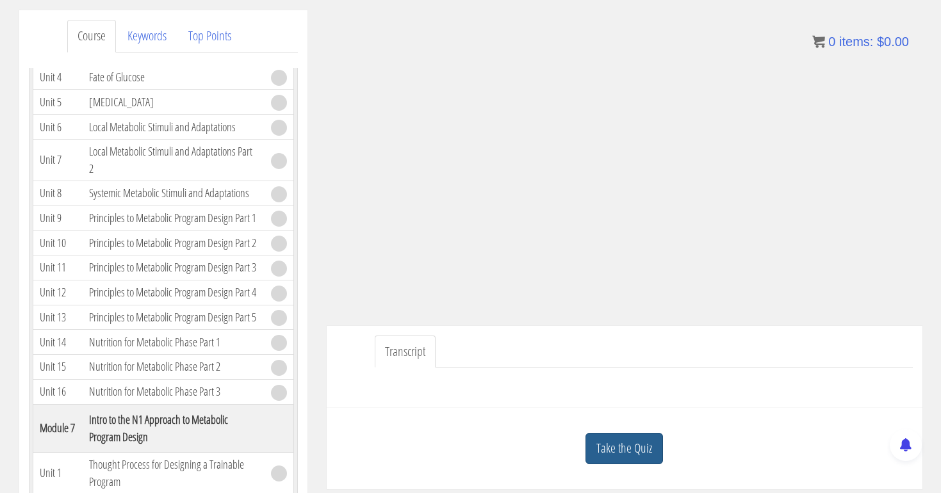
click at [630, 445] on link "Take the Quiz" at bounding box center [625, 448] width 78 height 31
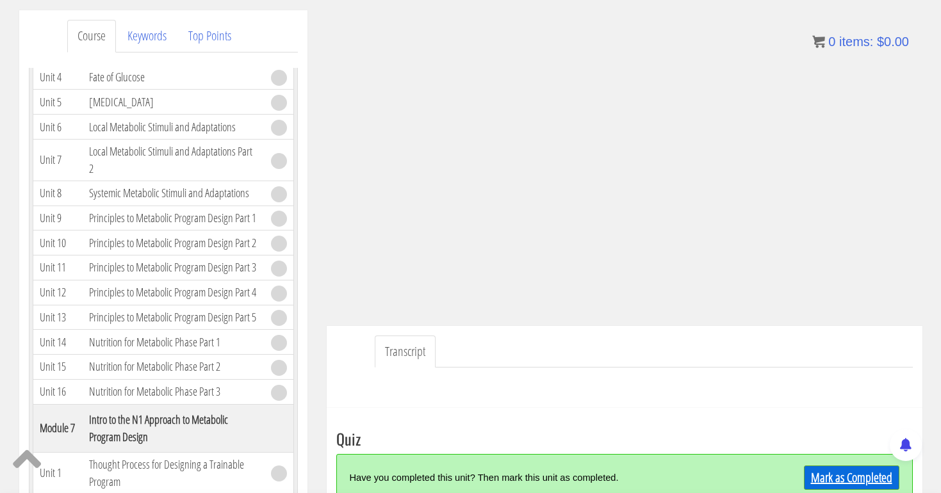
click at [843, 477] on link "Mark as Completed" at bounding box center [851, 478] width 95 height 24
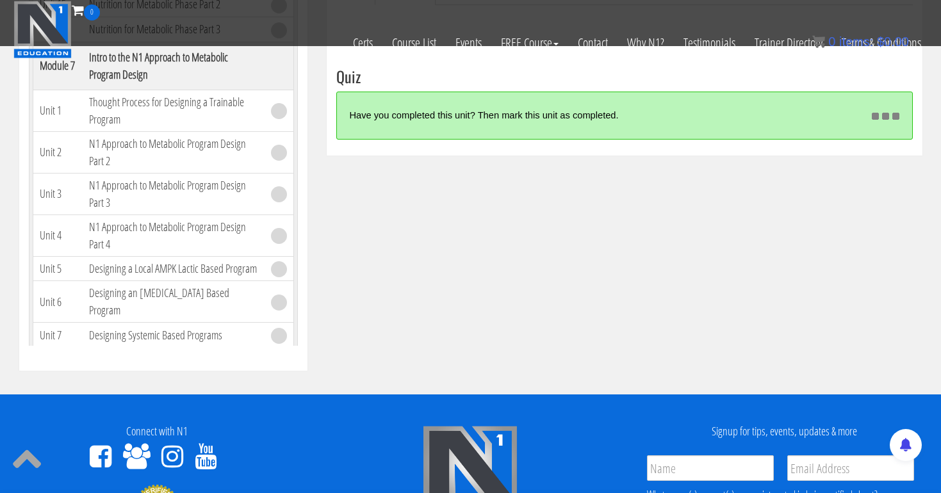
scroll to position [440, 0]
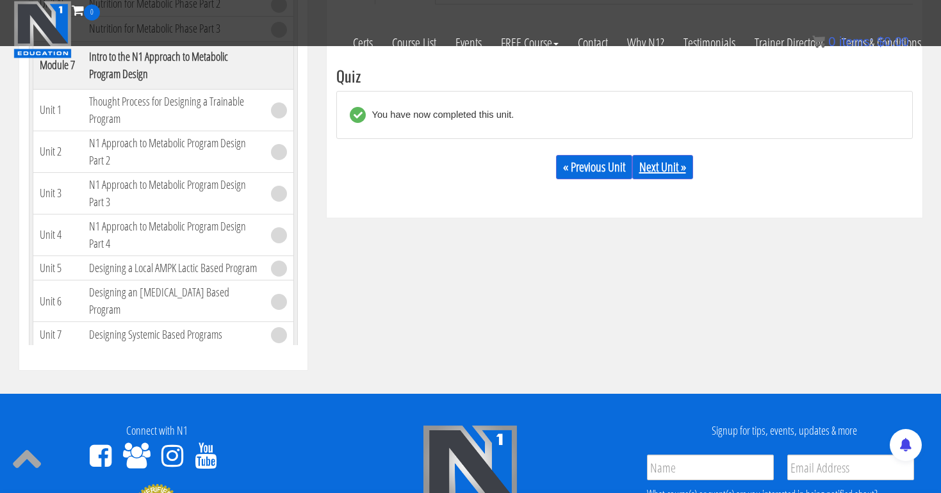
click at [664, 159] on link "Next Unit »" at bounding box center [662, 167] width 61 height 24
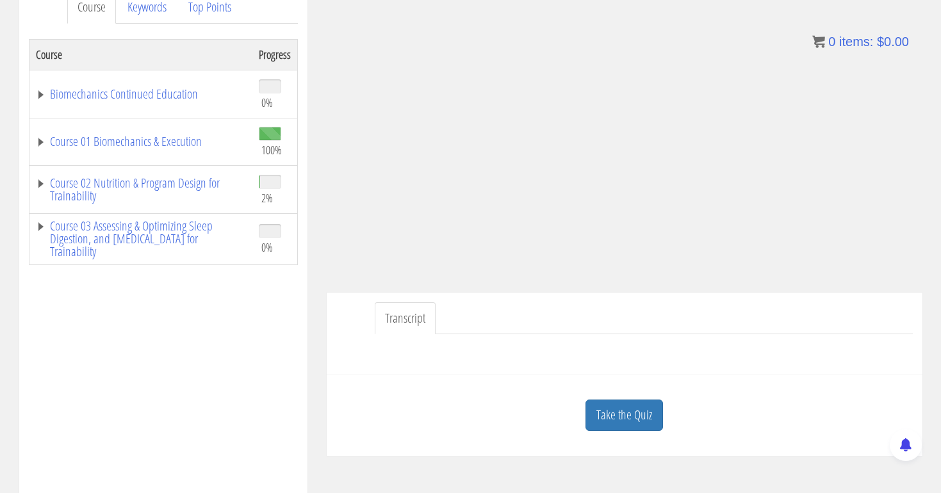
scroll to position [200, 0]
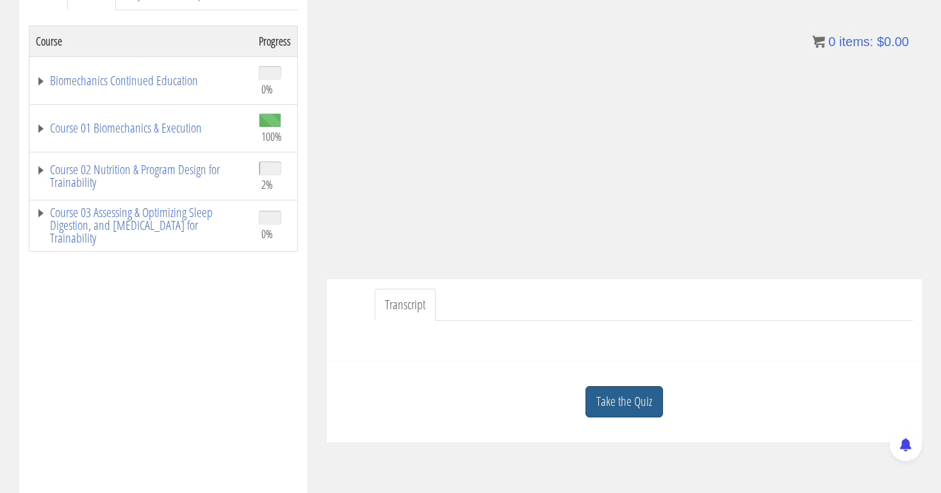
click at [616, 397] on link "Take the Quiz" at bounding box center [625, 401] width 78 height 31
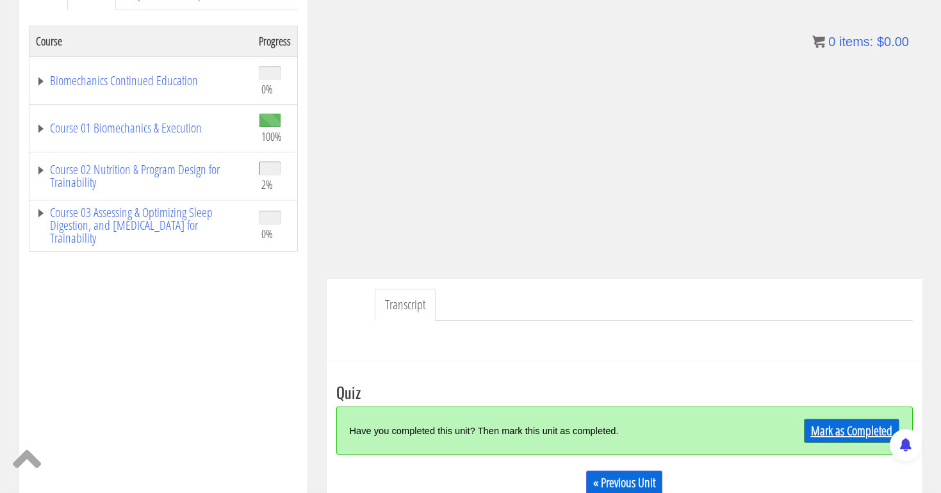
click at [820, 425] on link "Mark as Completed" at bounding box center [851, 431] width 95 height 24
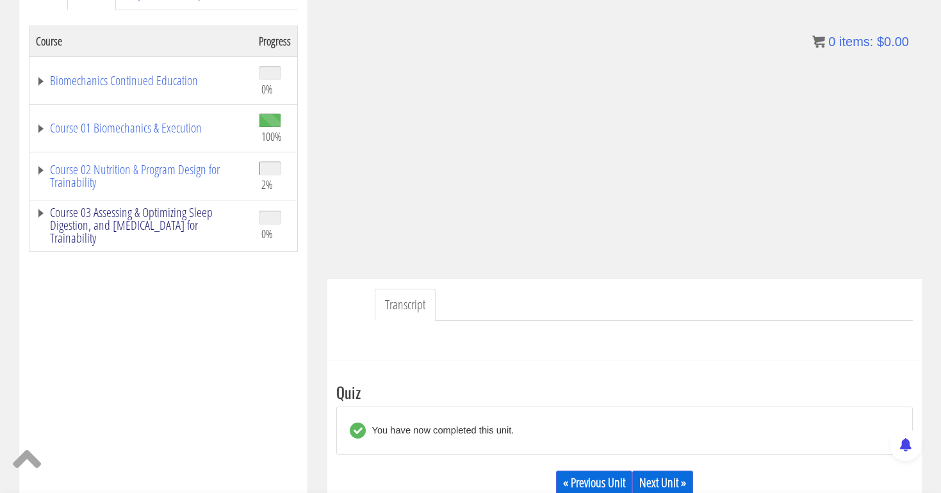
click at [149, 221] on link "Course 03 Assessing & Optimizing Sleep Digestion, and [MEDICAL_DATA] for Traina…" at bounding box center [141, 225] width 210 height 38
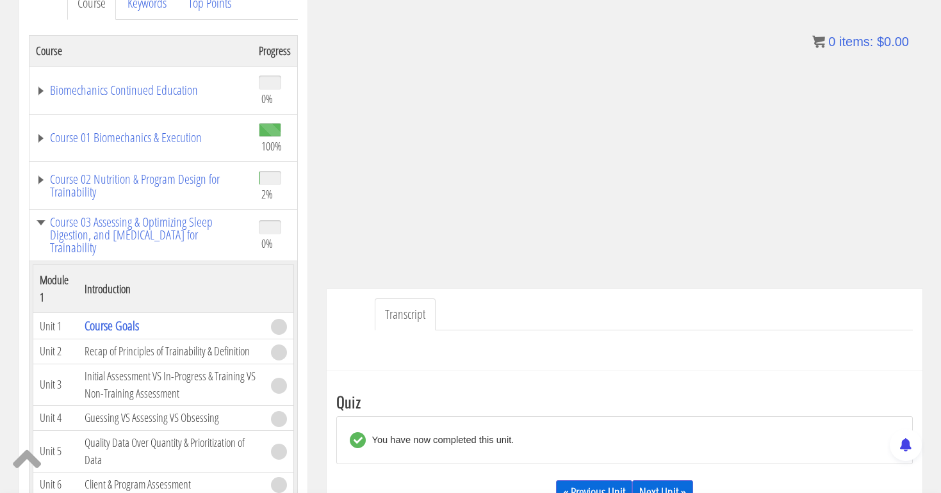
scroll to position [227, 0]
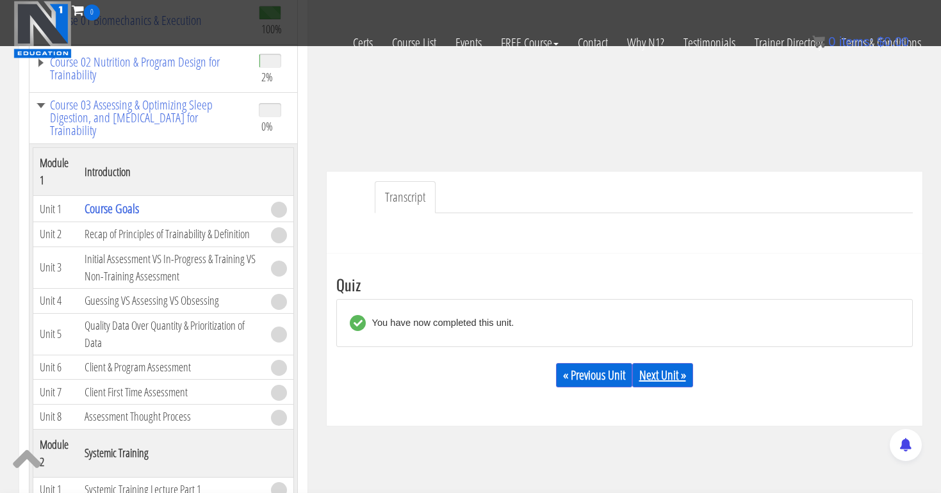
click at [660, 377] on link "Next Unit »" at bounding box center [662, 375] width 61 height 24
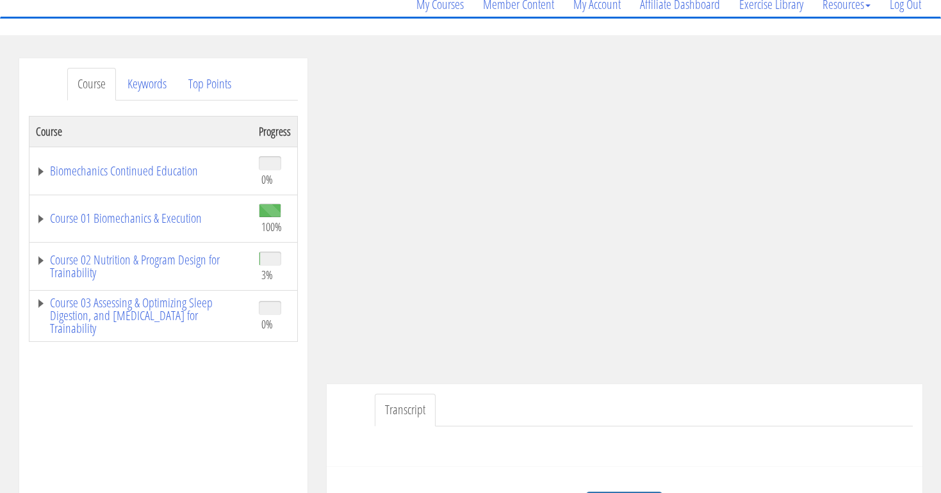
scroll to position [111, 0]
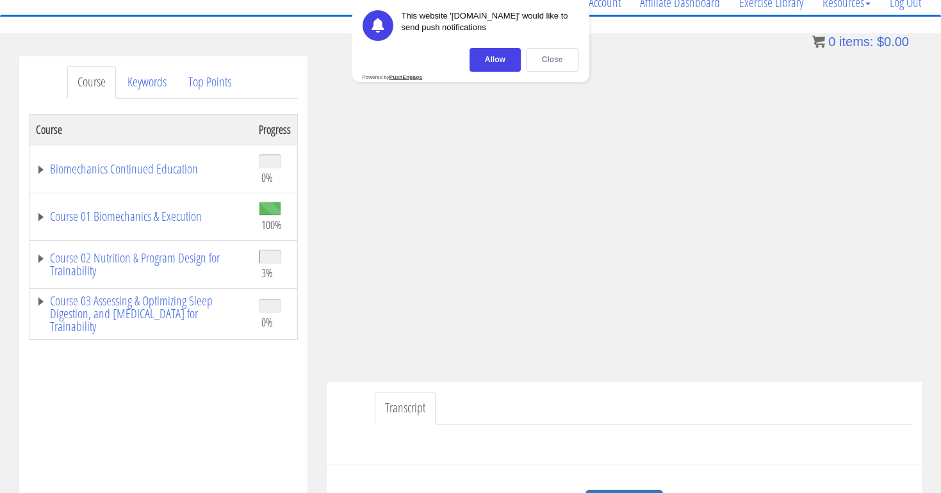
click at [559, 58] on div "Close" at bounding box center [552, 60] width 53 height 24
